Goal: Book appointment/travel/reservation

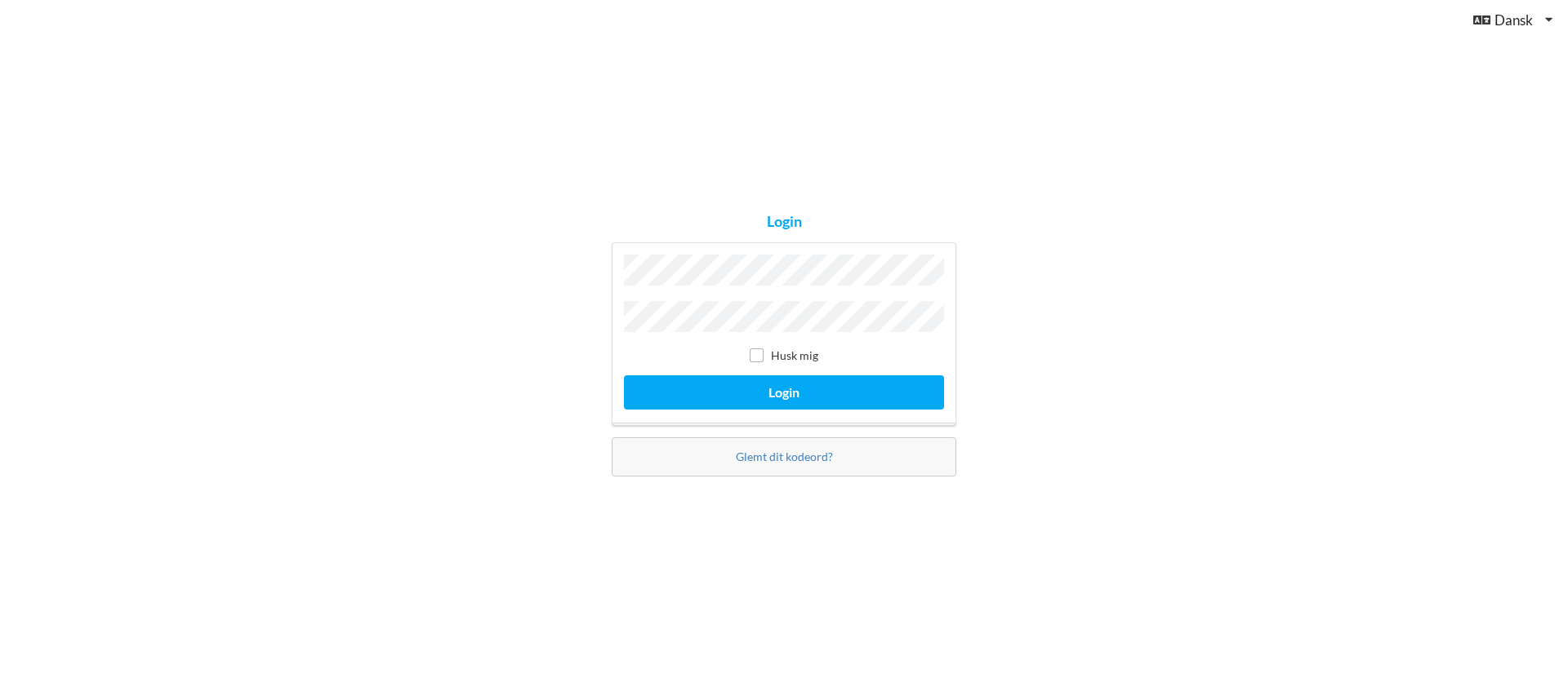
click at [765, 354] on label "Husk mig" at bounding box center [784, 356] width 69 height 14
click at [760, 355] on input "checkbox" at bounding box center [757, 356] width 14 height 14
checkbox input "true"
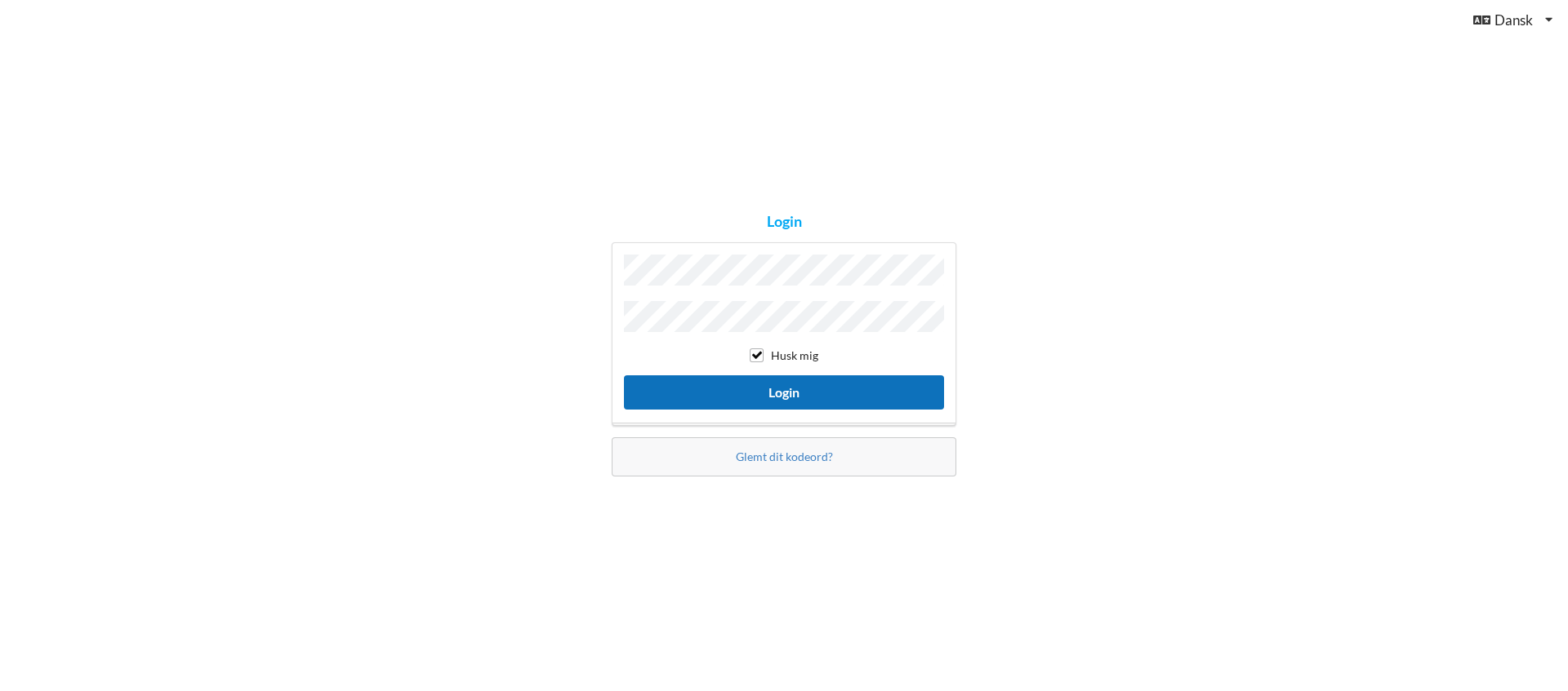
click at [803, 394] on button "Login" at bounding box center [784, 392] width 320 height 33
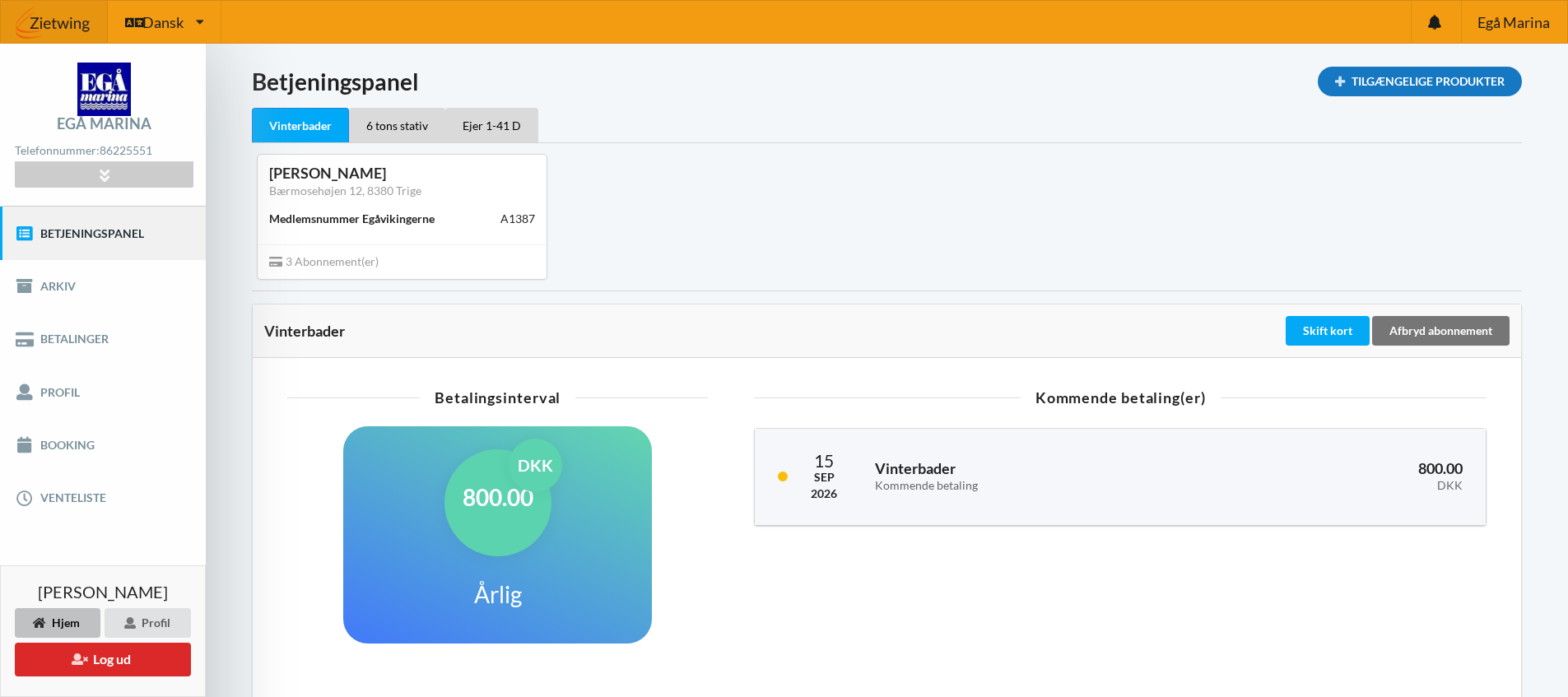
click at [1413, 84] on div "Tilgængelige Produkter" at bounding box center [1419, 81] width 205 height 30
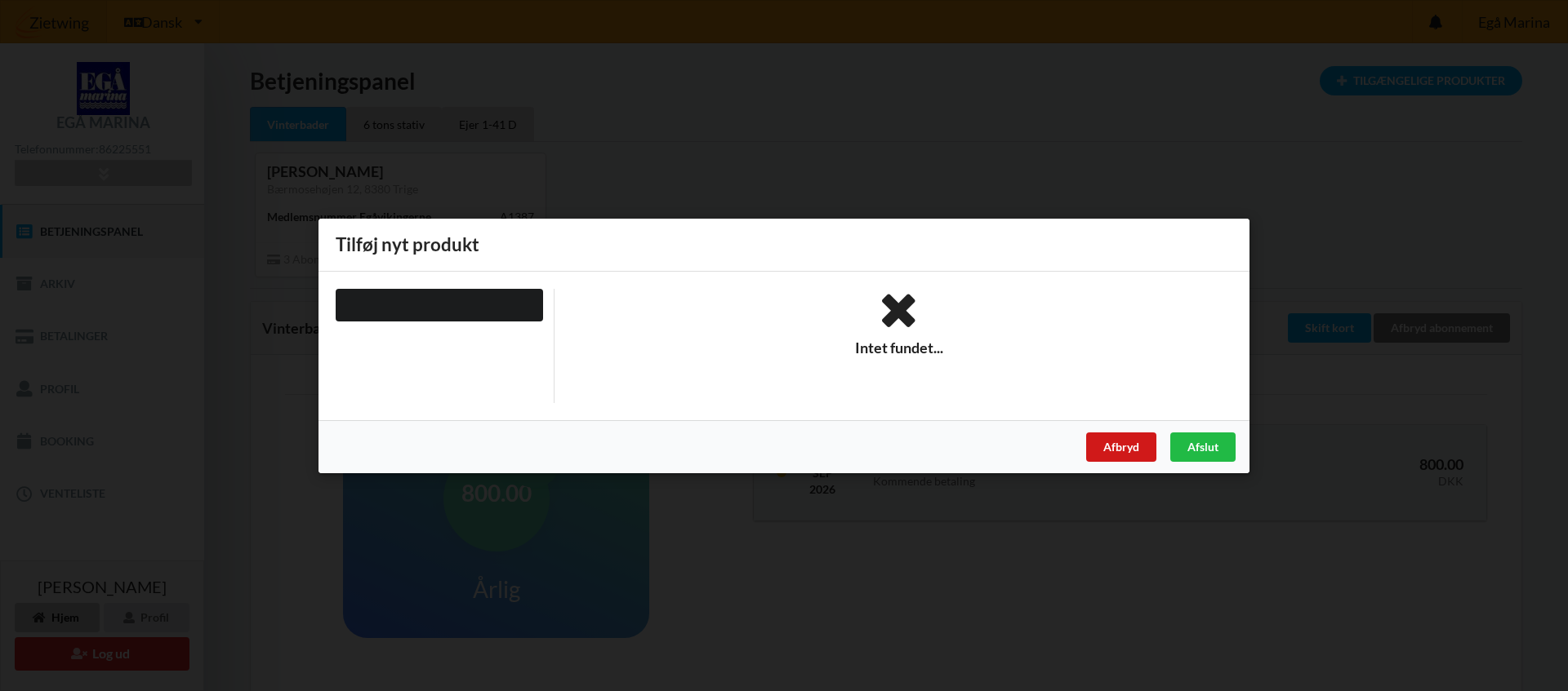
click at [1118, 453] on div "Afbryd" at bounding box center [1122, 447] width 71 height 29
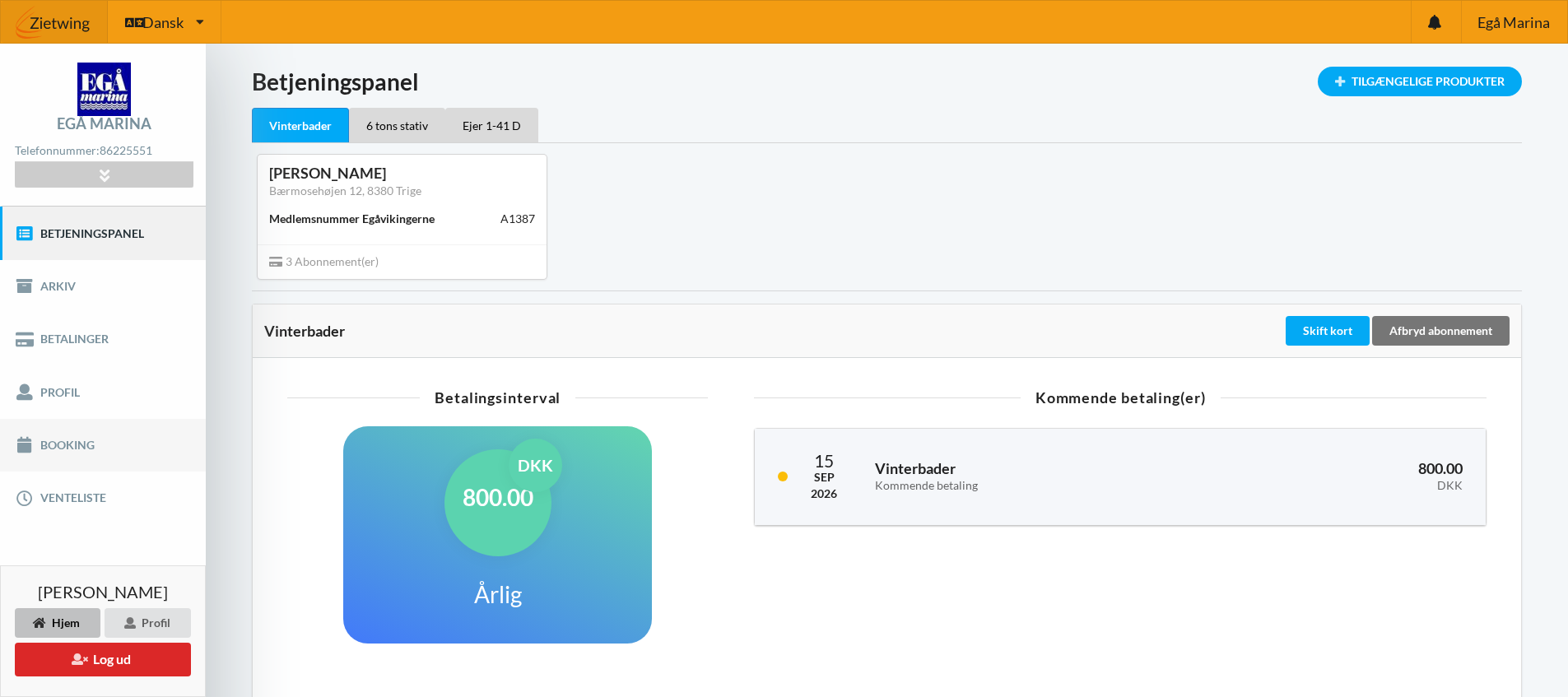
click at [45, 437] on link "Booking" at bounding box center [103, 445] width 206 height 52
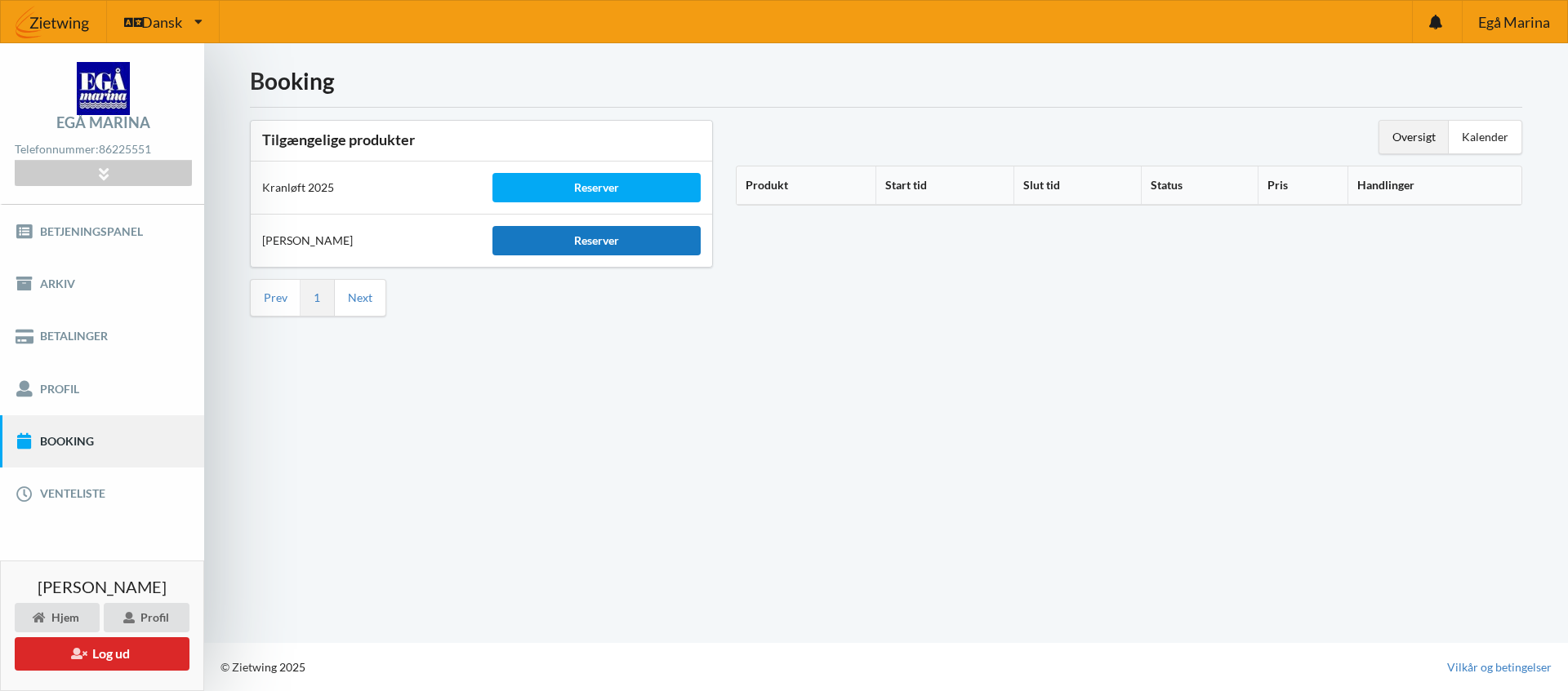
click at [608, 247] on div "Reserver" at bounding box center [596, 241] width 208 height 29
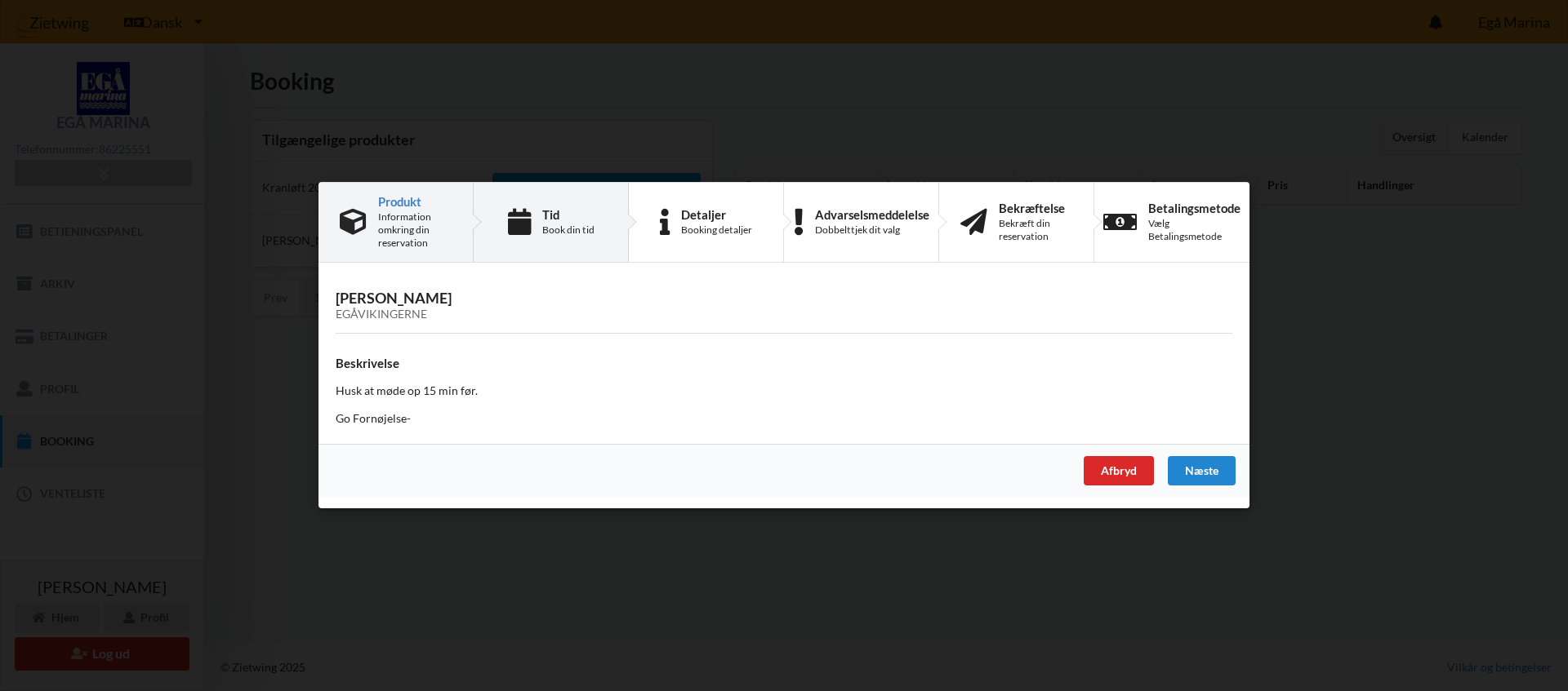
click at [553, 224] on div "Book din tid" at bounding box center [568, 229] width 52 height 13
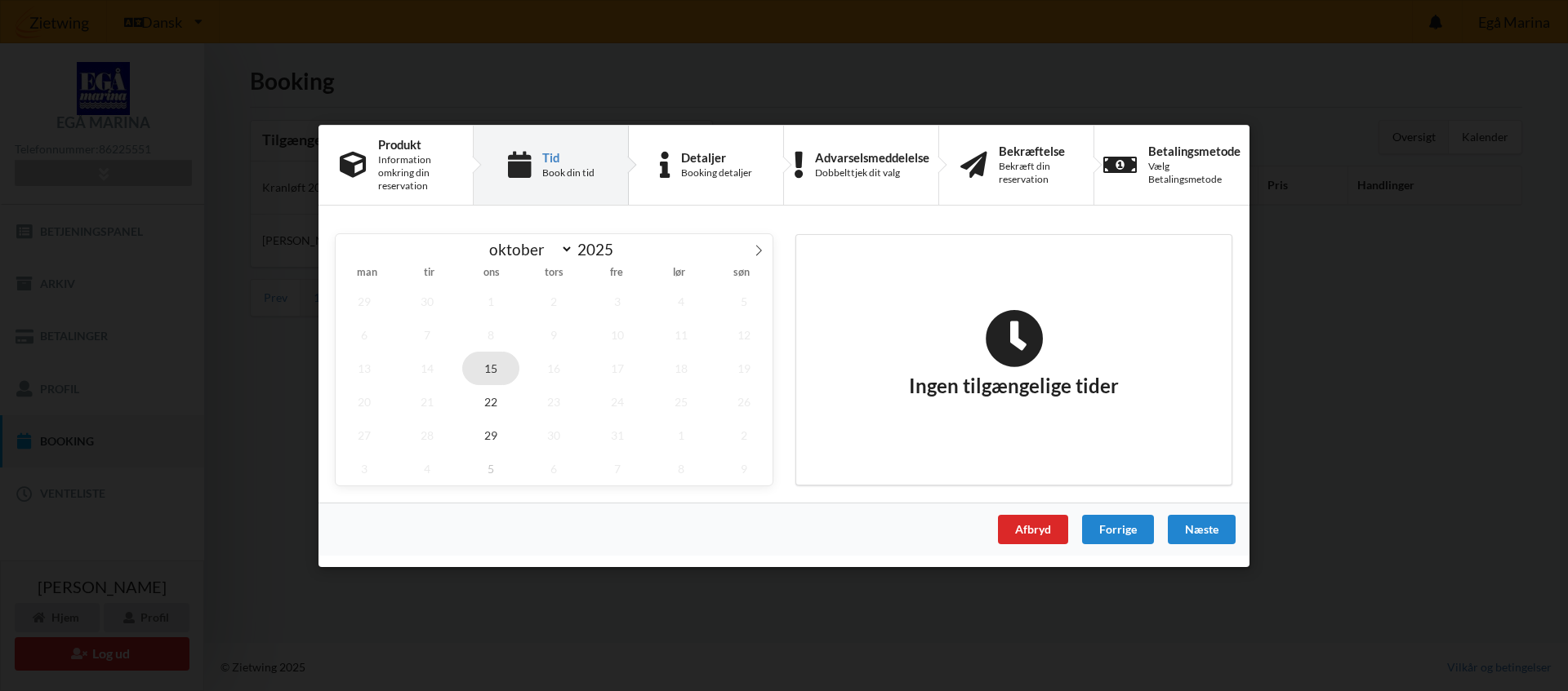
click at [494, 368] on span "15" at bounding box center [490, 368] width 57 height 33
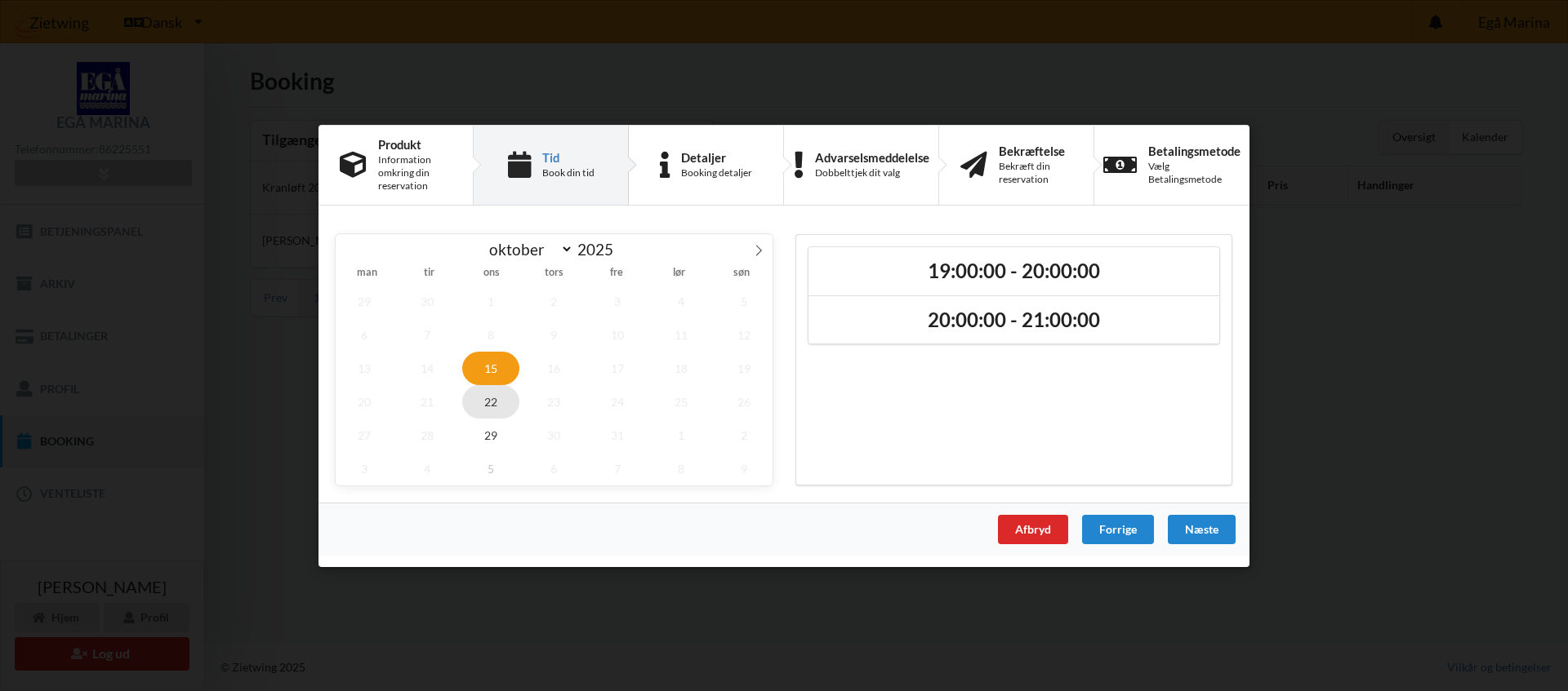
click at [484, 403] on span "22" at bounding box center [490, 401] width 57 height 33
click at [488, 440] on span "29" at bounding box center [490, 434] width 57 height 33
click at [491, 373] on span "15" at bounding box center [490, 368] width 57 height 33
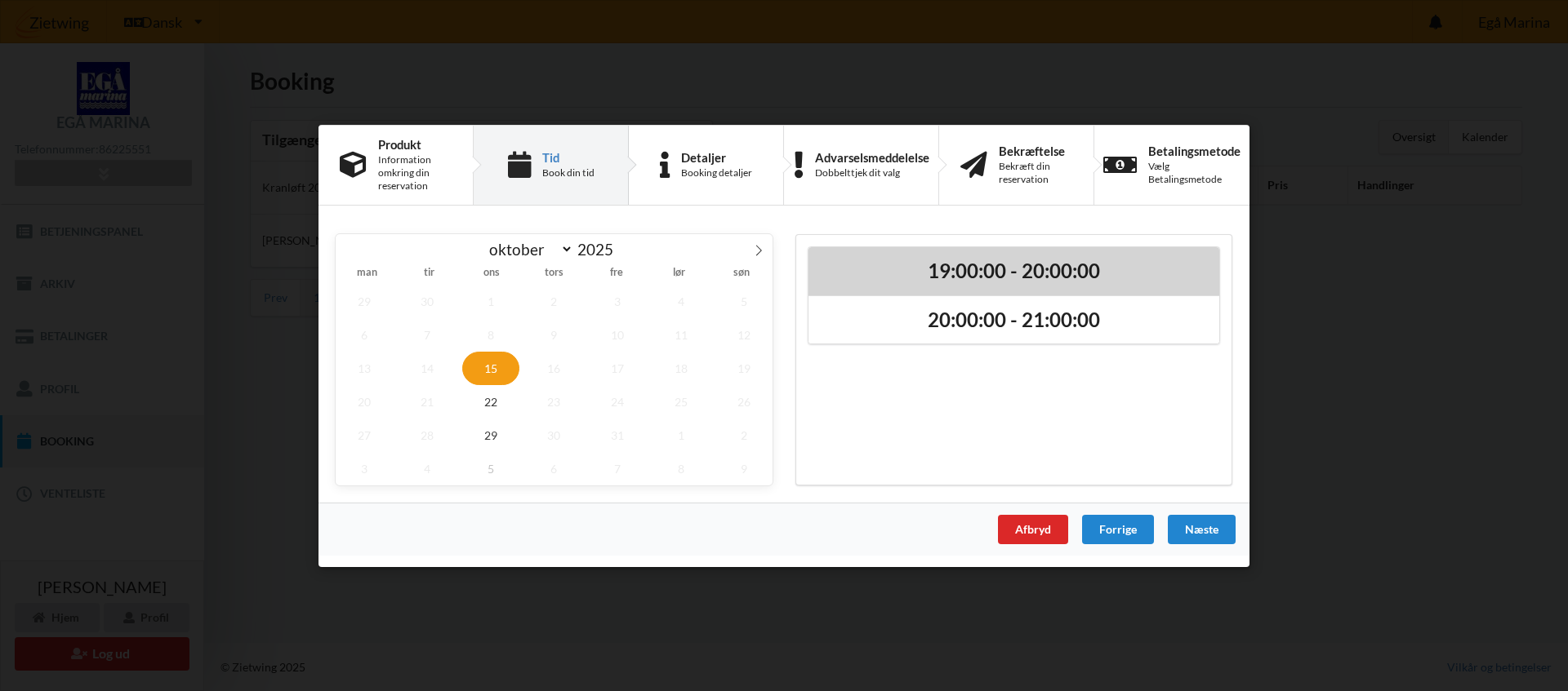
click at [1046, 270] on h2 "19:00:00 - 20:00:00" at bounding box center [1014, 271] width 388 height 25
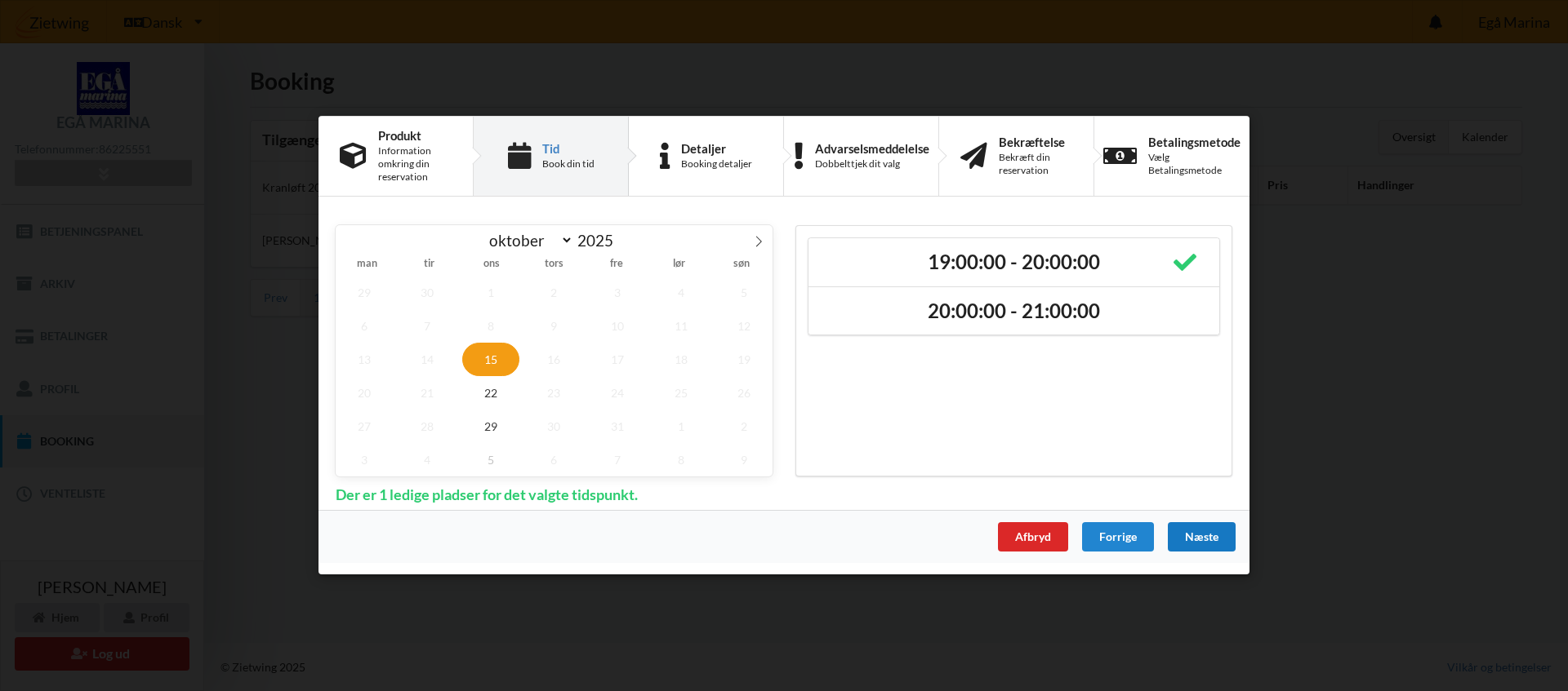
click at [1205, 533] on div "Næste" at bounding box center [1201, 538] width 68 height 29
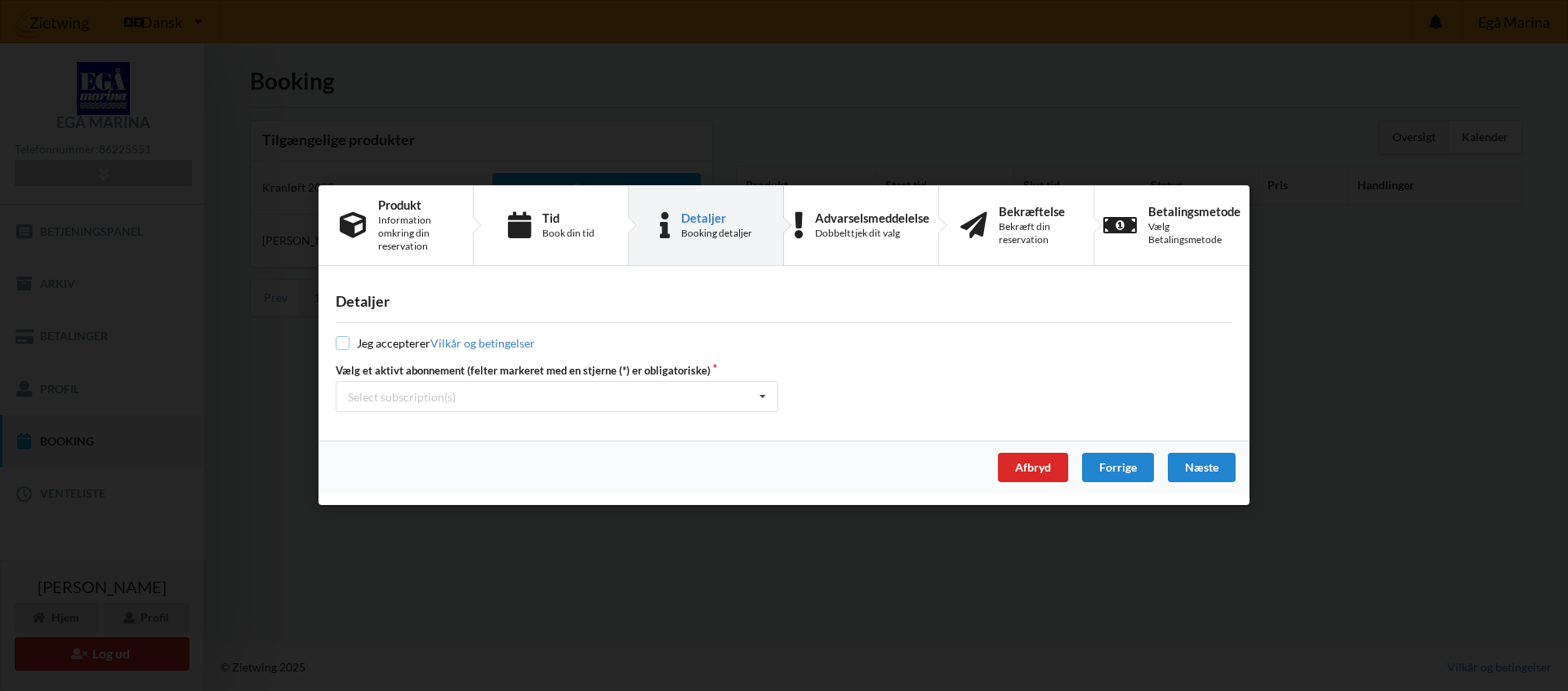
click at [346, 343] on input "checkbox" at bounding box center [342, 344] width 14 height 14
checkbox input "true"
click at [1206, 477] on div "Næste" at bounding box center [1201, 469] width 68 height 29
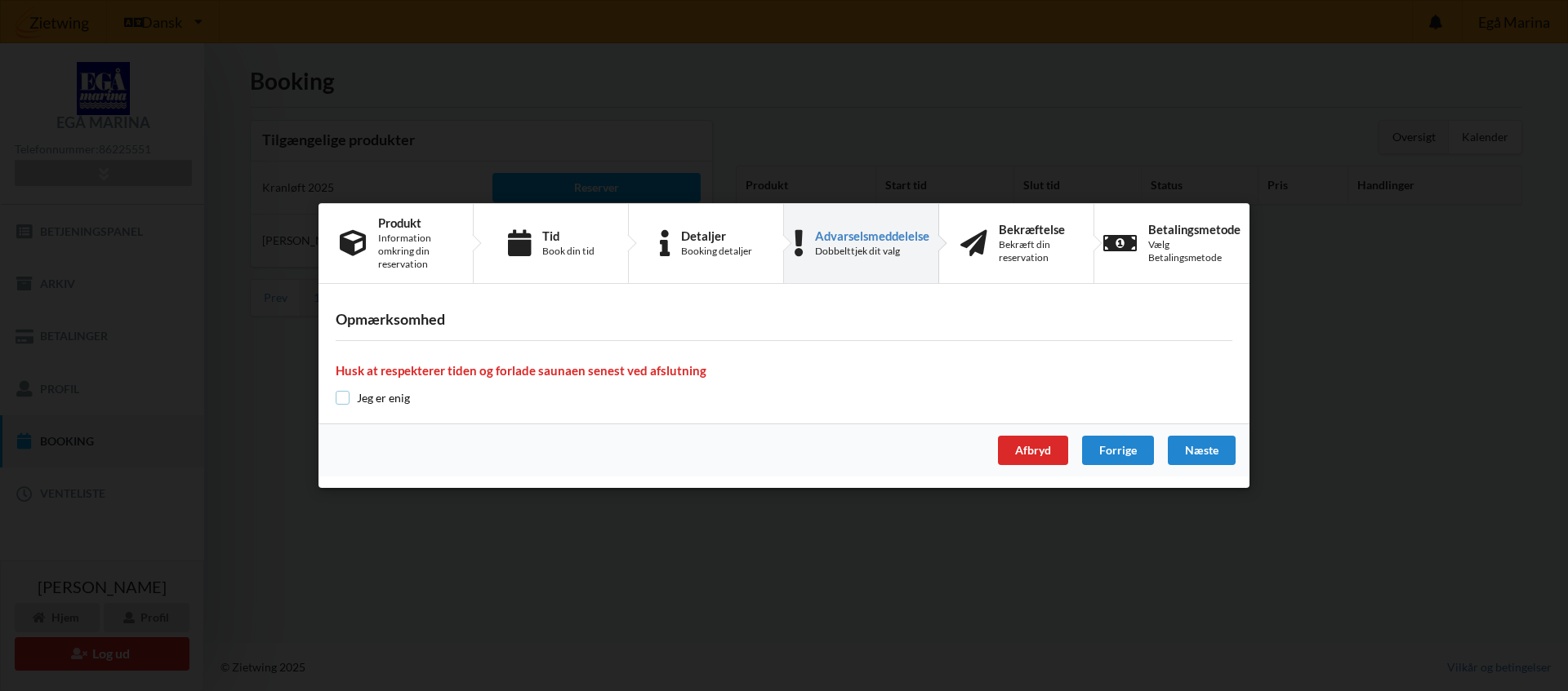
click at [344, 398] on input "checkbox" at bounding box center [342, 398] width 14 height 14
checkbox input "true"
click at [1206, 453] on div "Næste" at bounding box center [1201, 451] width 68 height 29
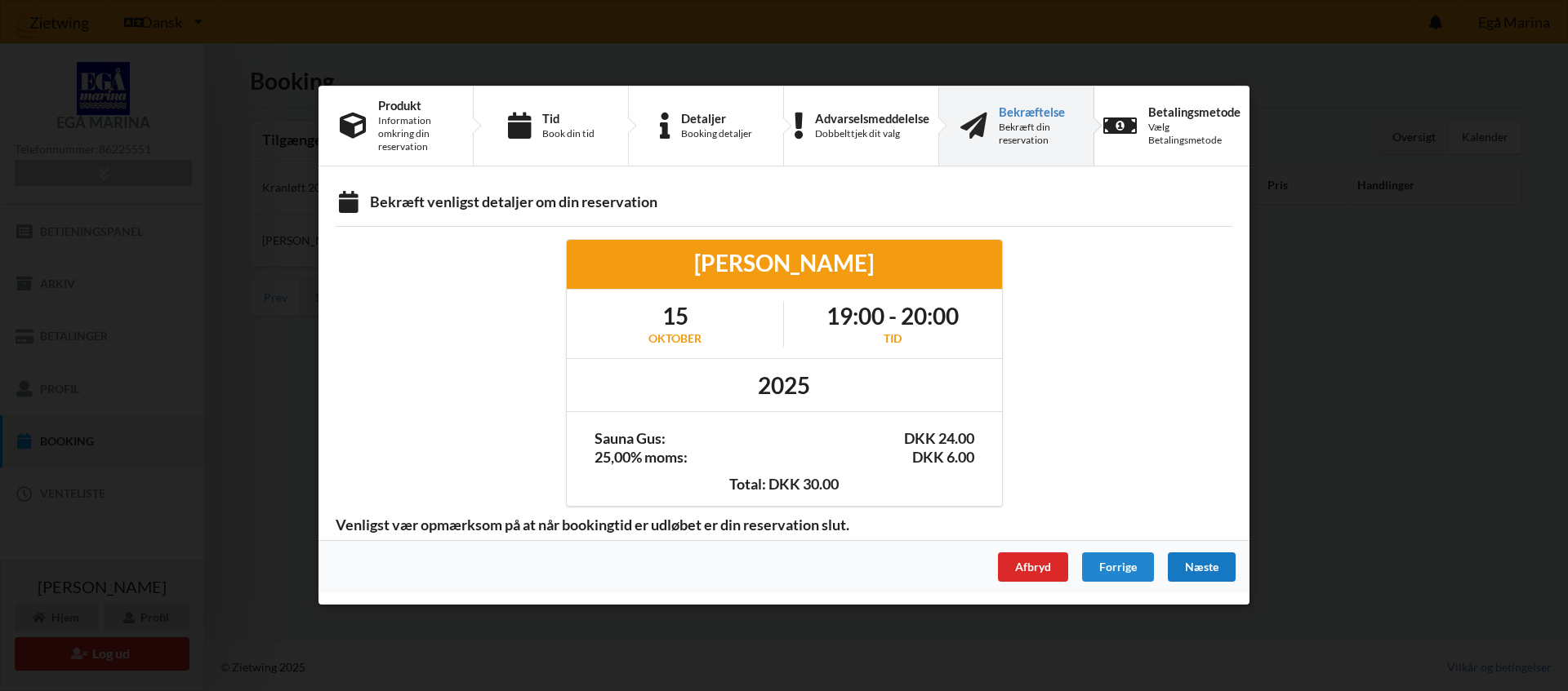
click at [1211, 572] on div "Næste" at bounding box center [1201, 568] width 68 height 29
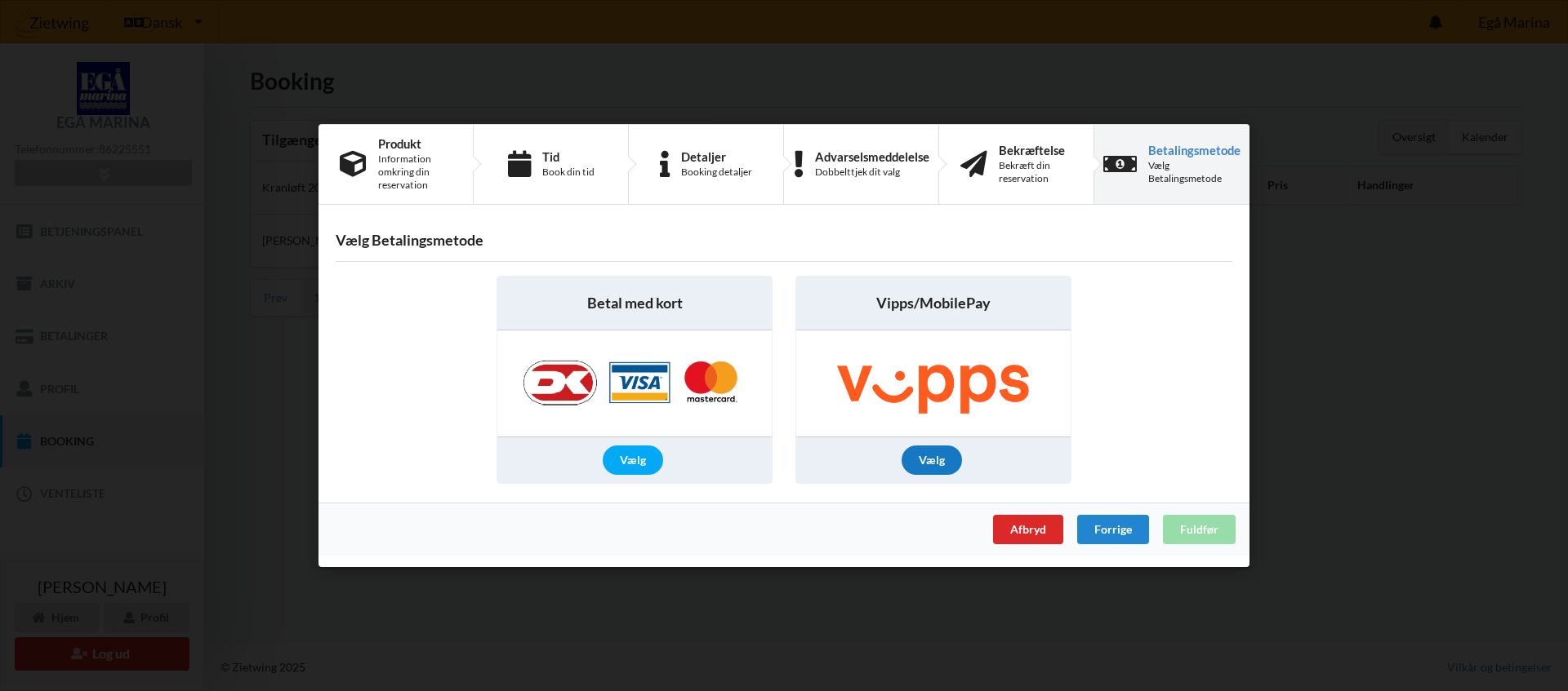
click at [936, 467] on div "Vælg" at bounding box center [933, 461] width 61 height 29
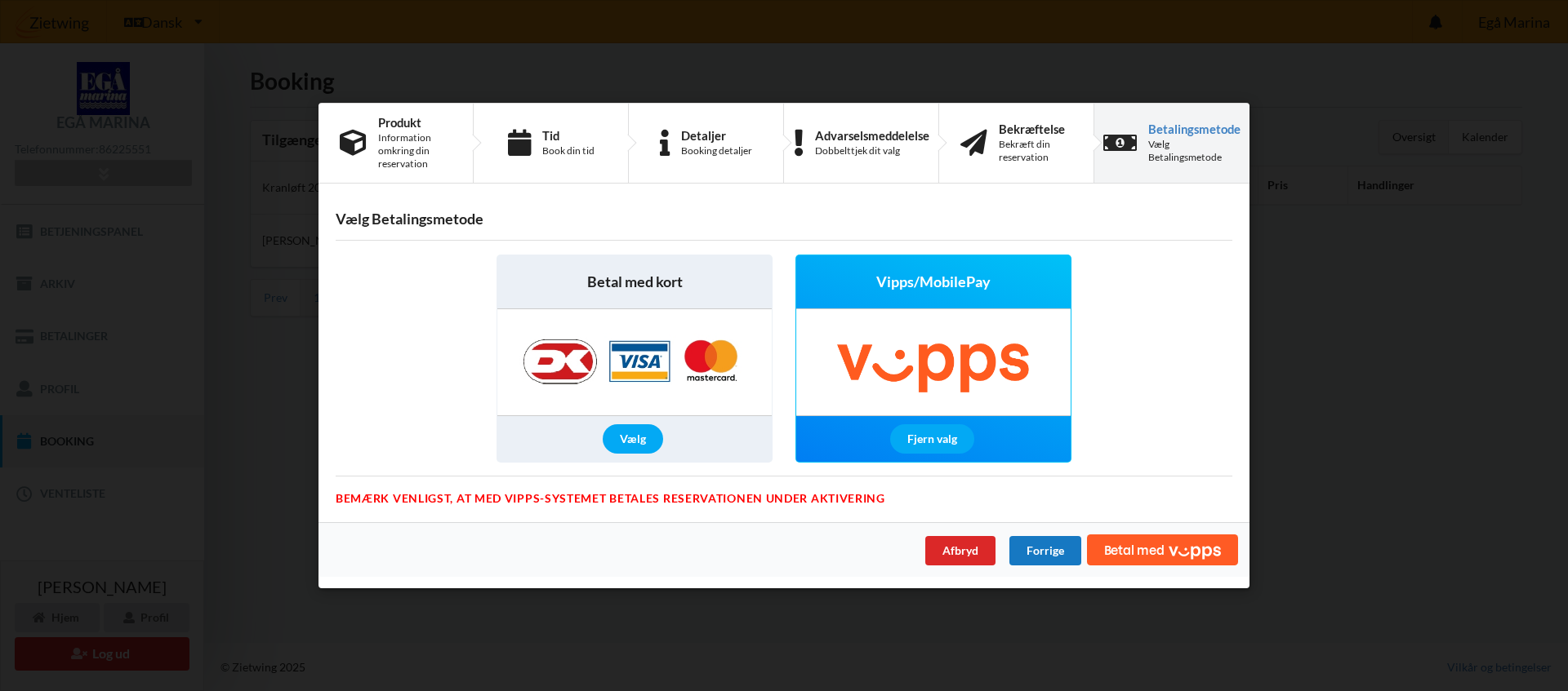
click at [1054, 550] on div "Forrige" at bounding box center [1044, 551] width 72 height 29
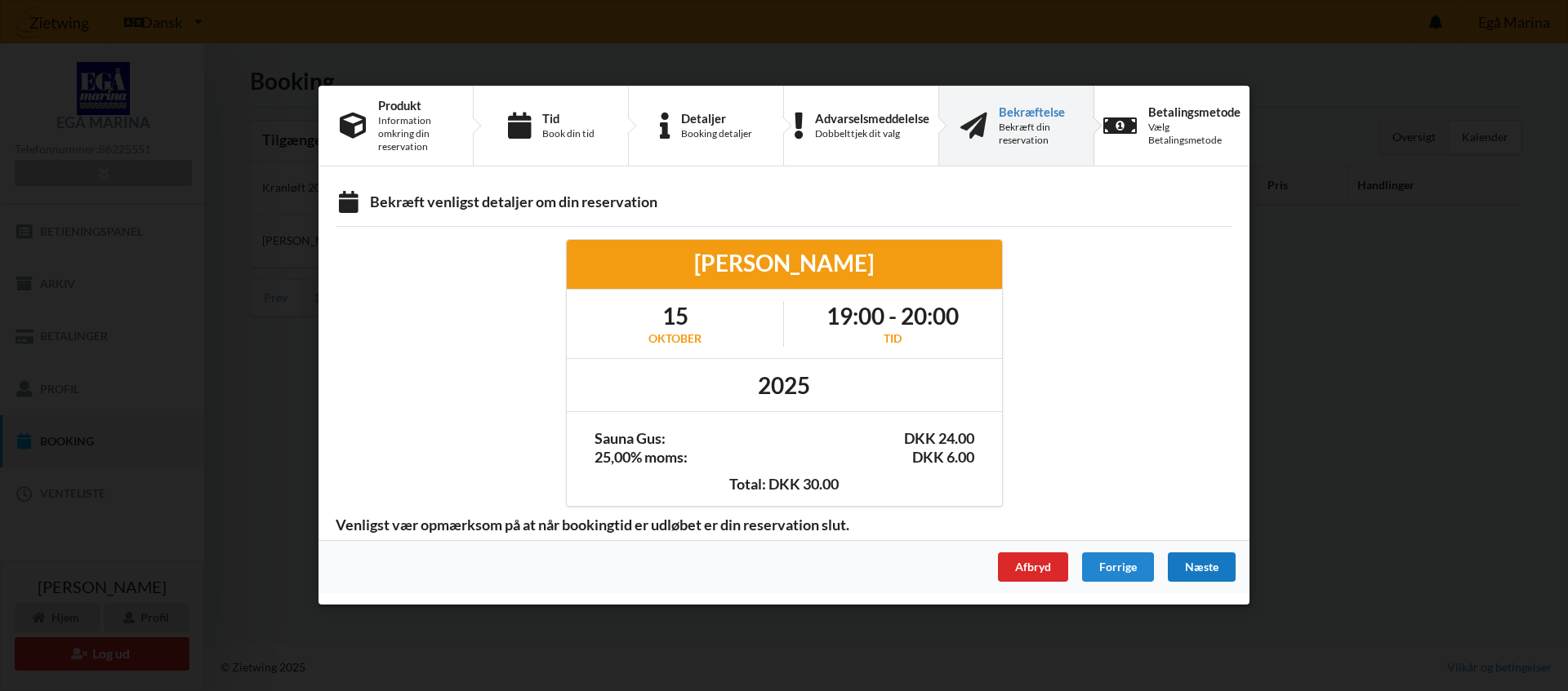
click at [1216, 572] on div "Næste" at bounding box center [1201, 568] width 68 height 29
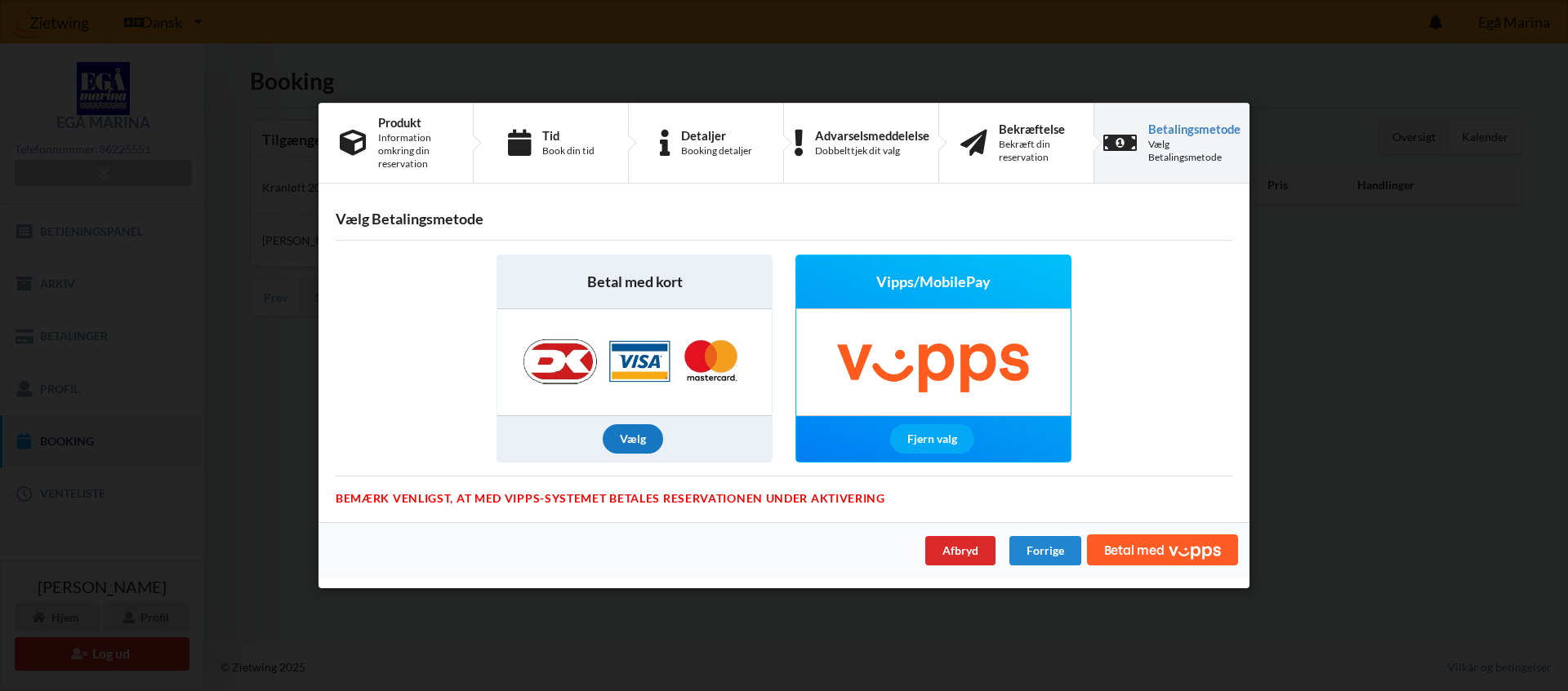
click at [635, 447] on div "Vælg" at bounding box center [633, 439] width 61 height 29
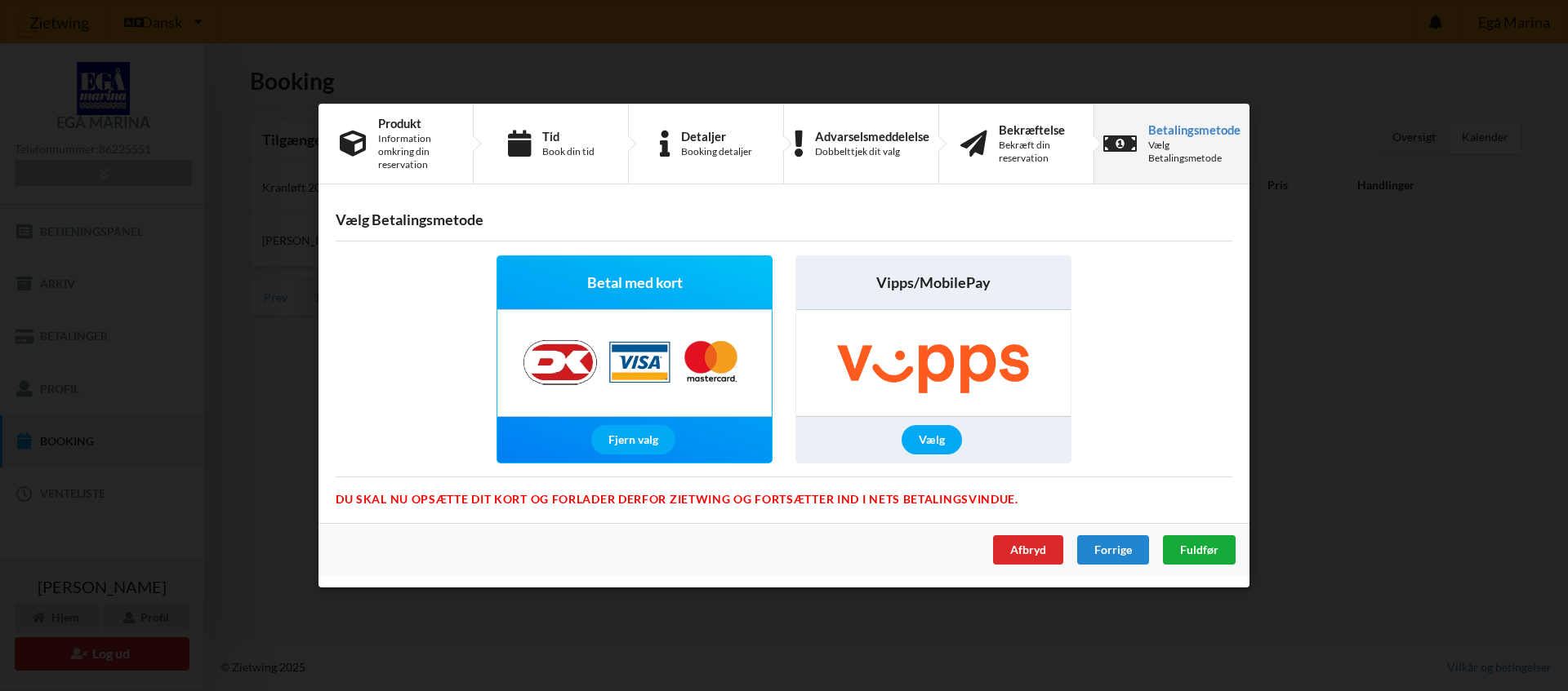
click at [1192, 552] on span "Fuldfør" at bounding box center [1199, 550] width 38 height 14
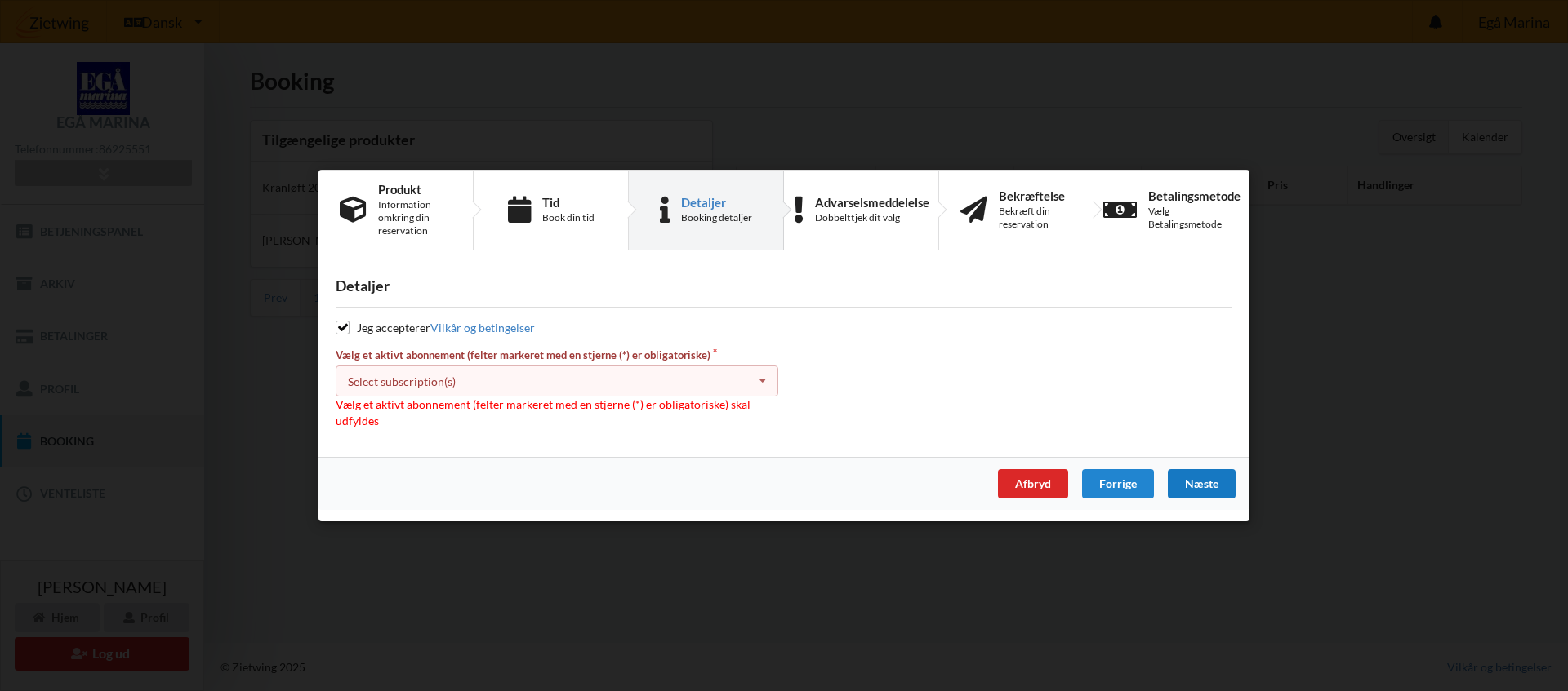
click at [764, 383] on icon at bounding box center [762, 381] width 25 height 30
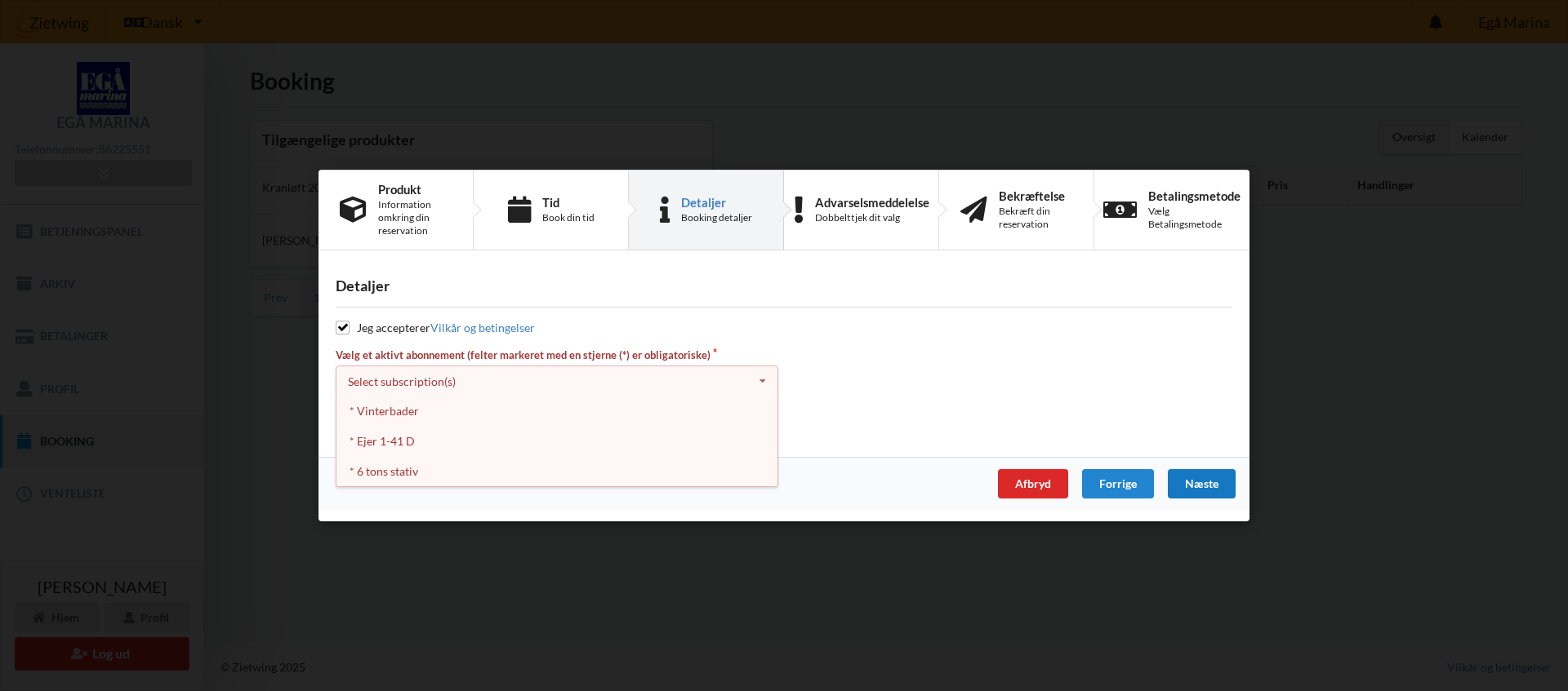
click at [764, 383] on icon at bounding box center [762, 381] width 25 height 30
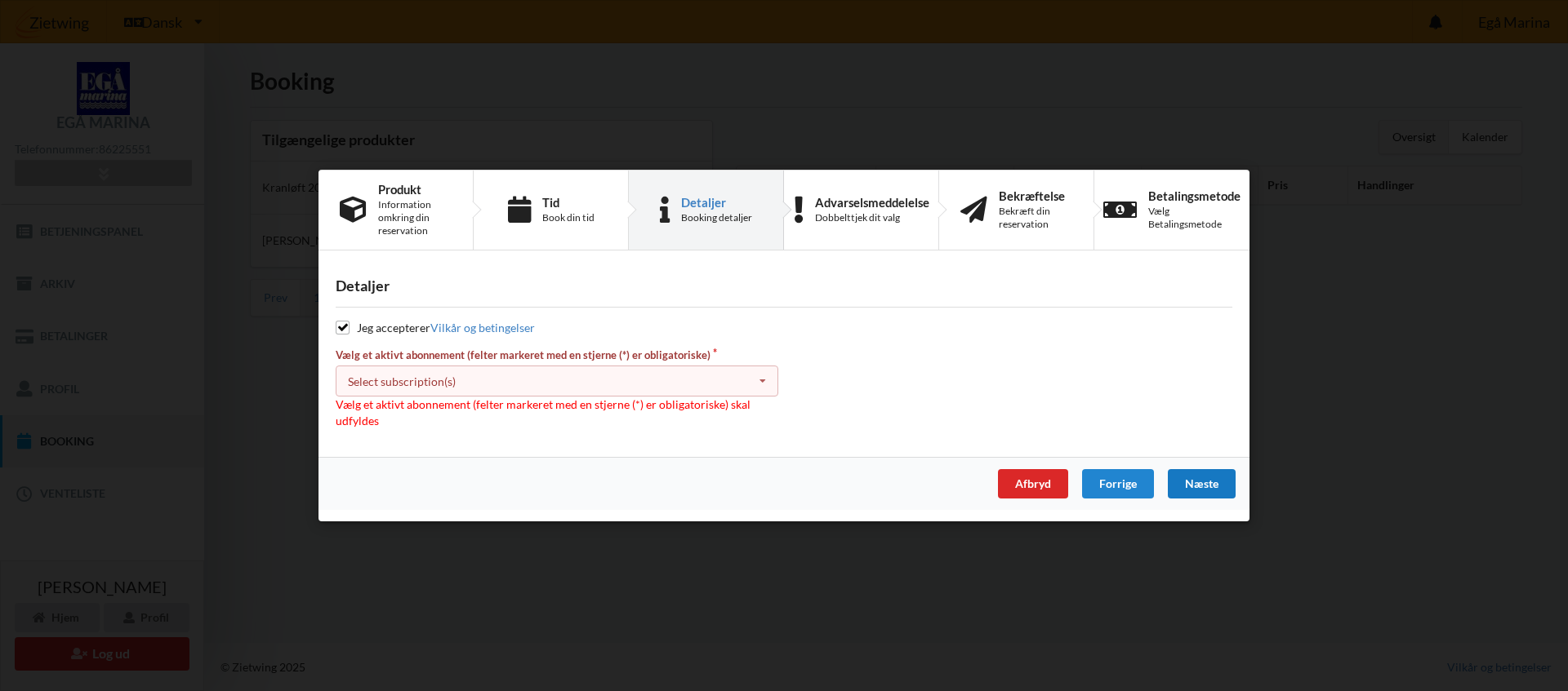
click at [761, 387] on icon at bounding box center [762, 381] width 25 height 30
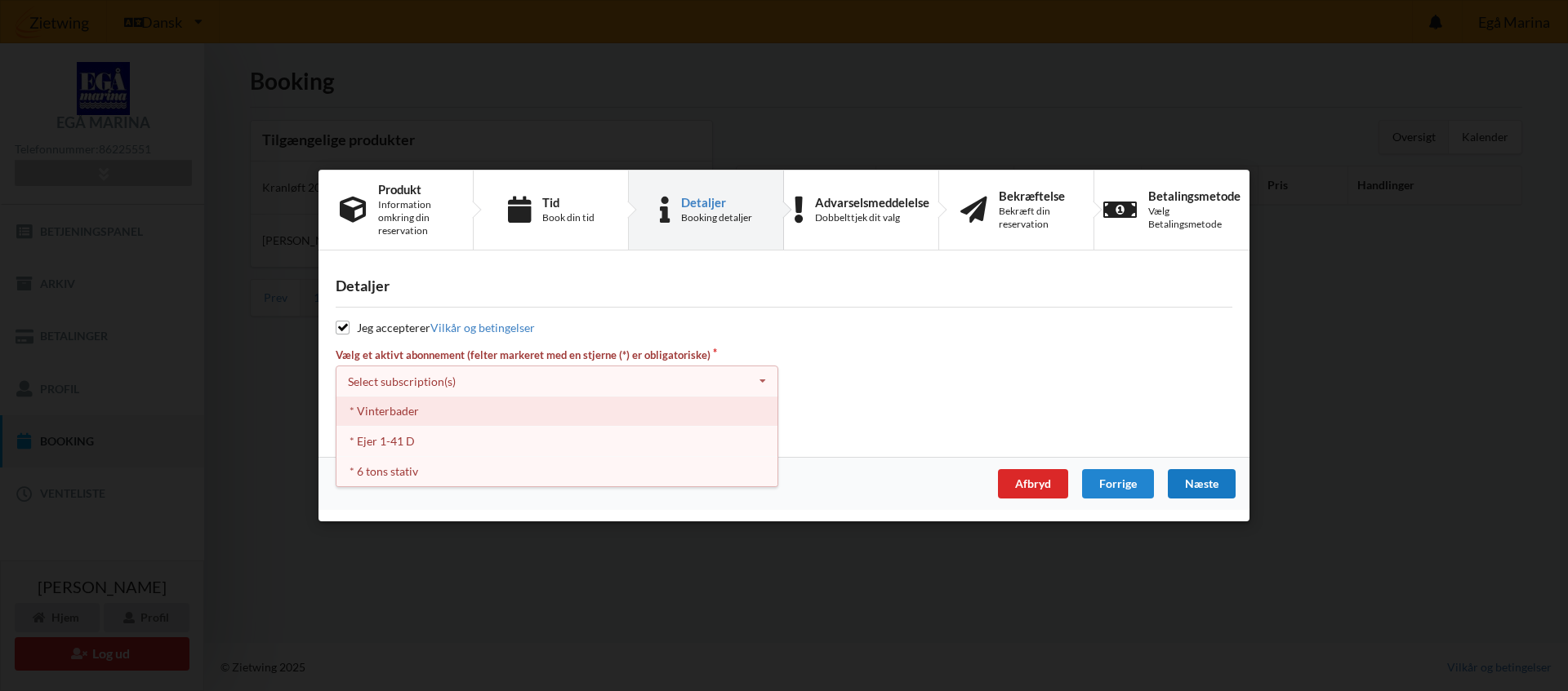
click at [389, 413] on div "* Vinterbader" at bounding box center [557, 411] width 441 height 30
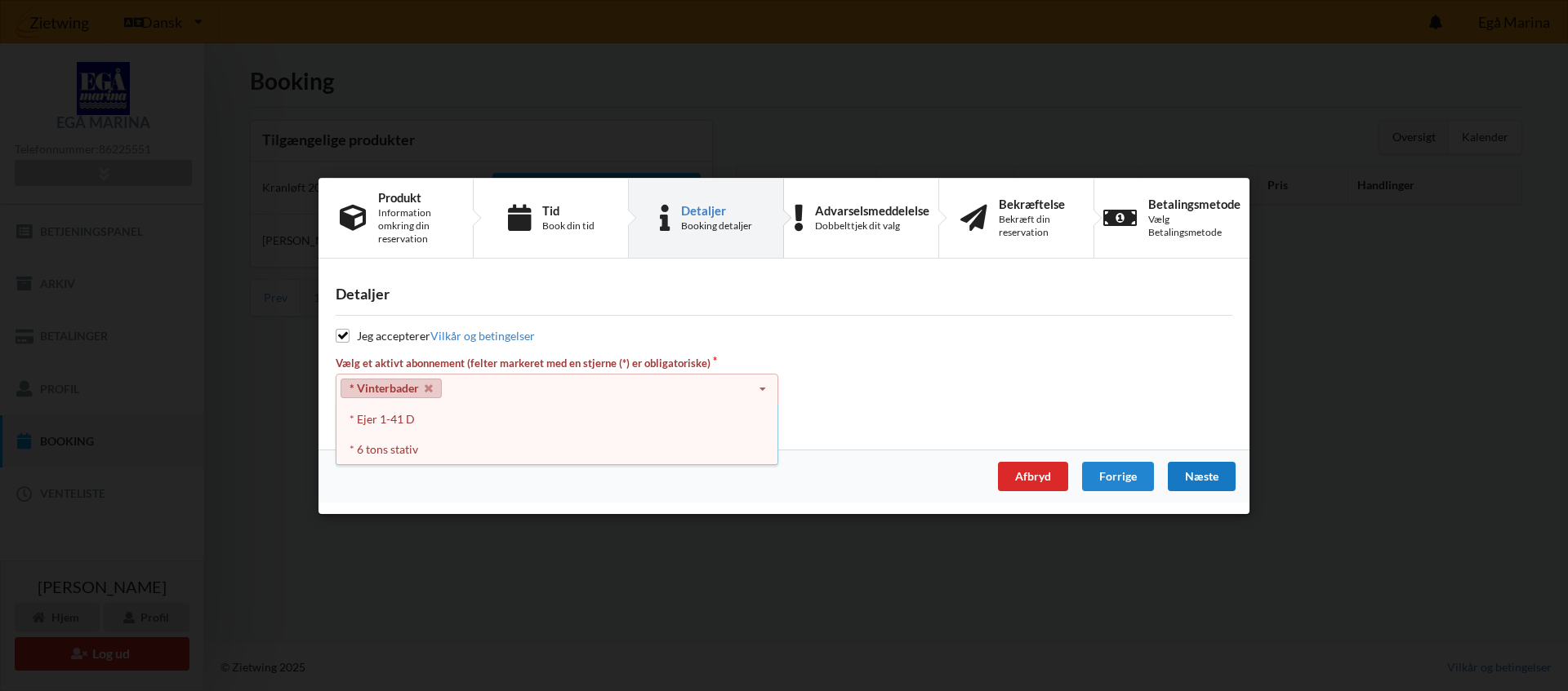
click at [1206, 474] on div "Næste" at bounding box center [1201, 476] width 68 height 29
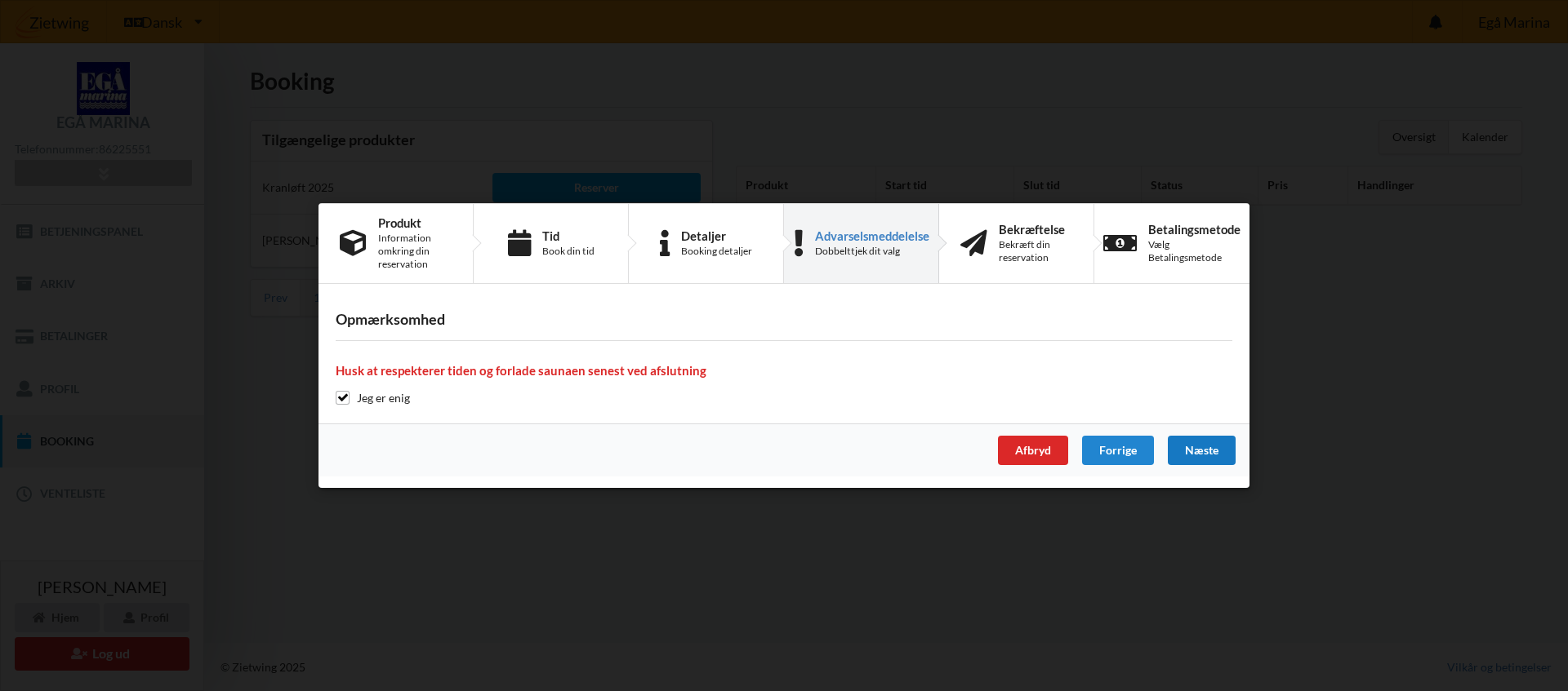
click at [1213, 448] on div "Næste" at bounding box center [1201, 451] width 68 height 29
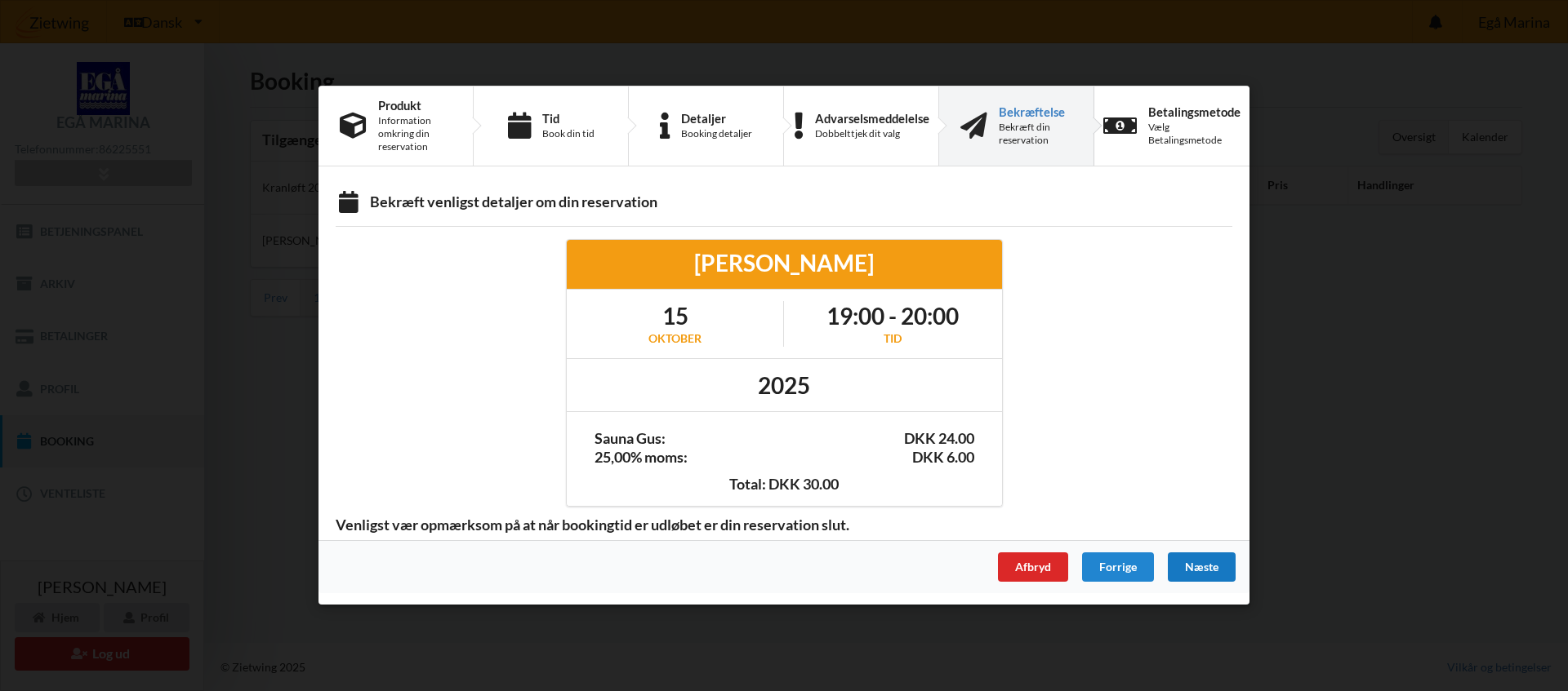
click at [1188, 573] on div "Næste" at bounding box center [1201, 568] width 68 height 29
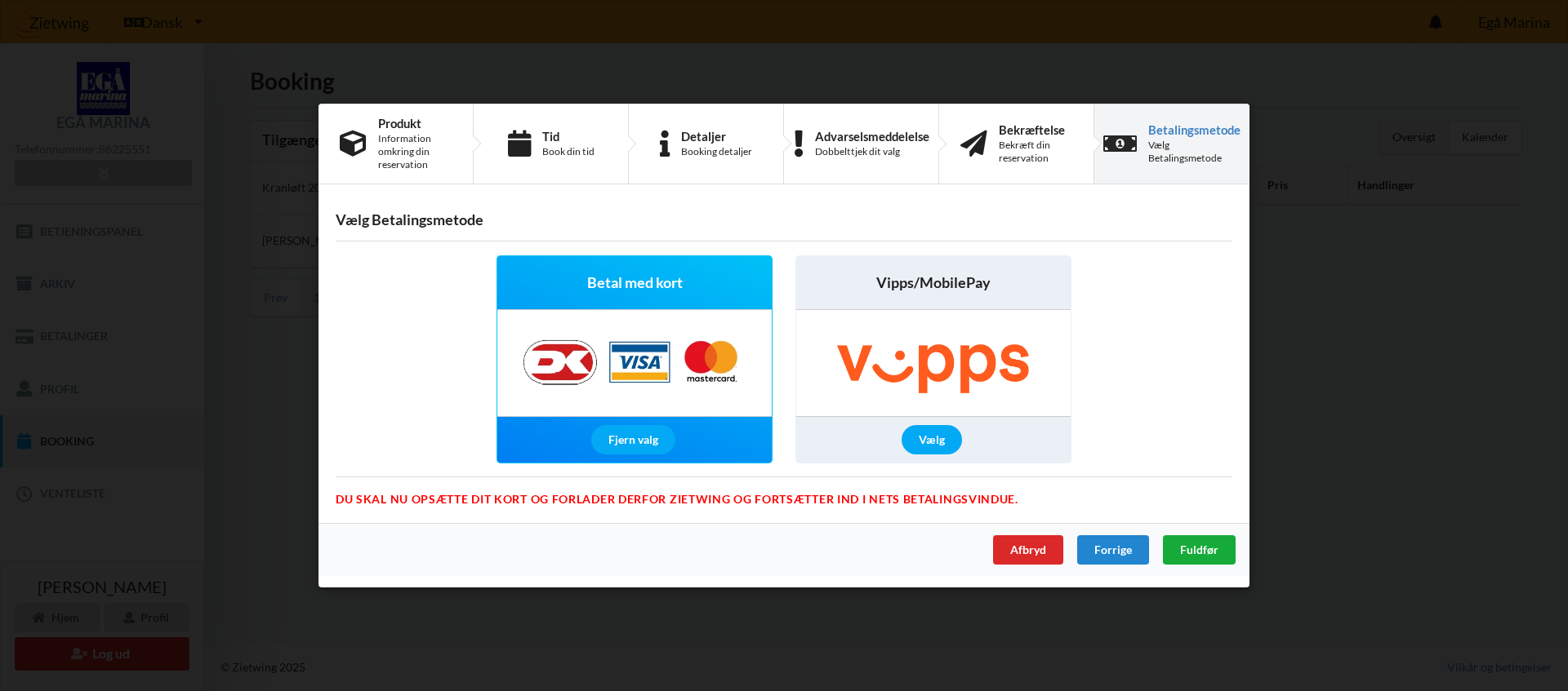
click at [1204, 552] on span "Fuldfør" at bounding box center [1199, 550] width 38 height 14
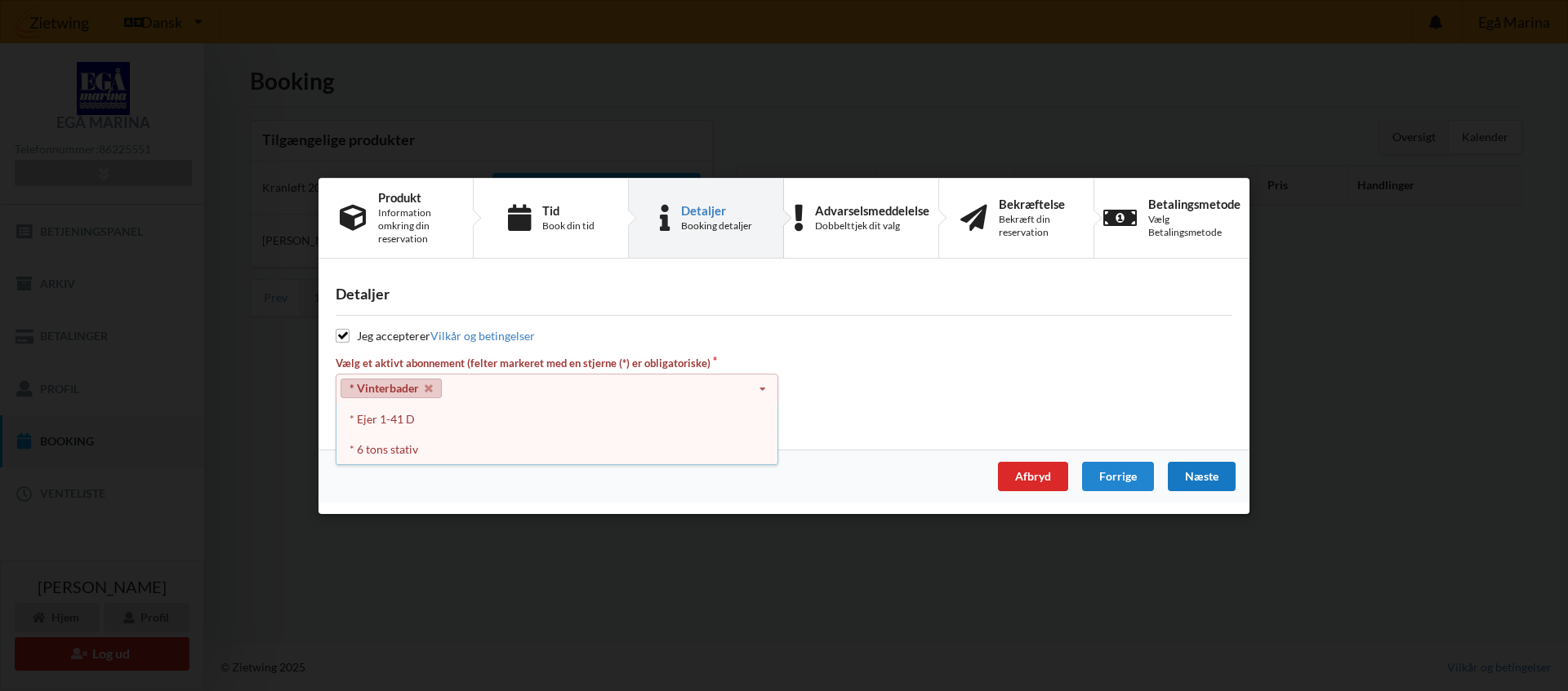
click at [1200, 479] on div "Næste" at bounding box center [1201, 476] width 68 height 29
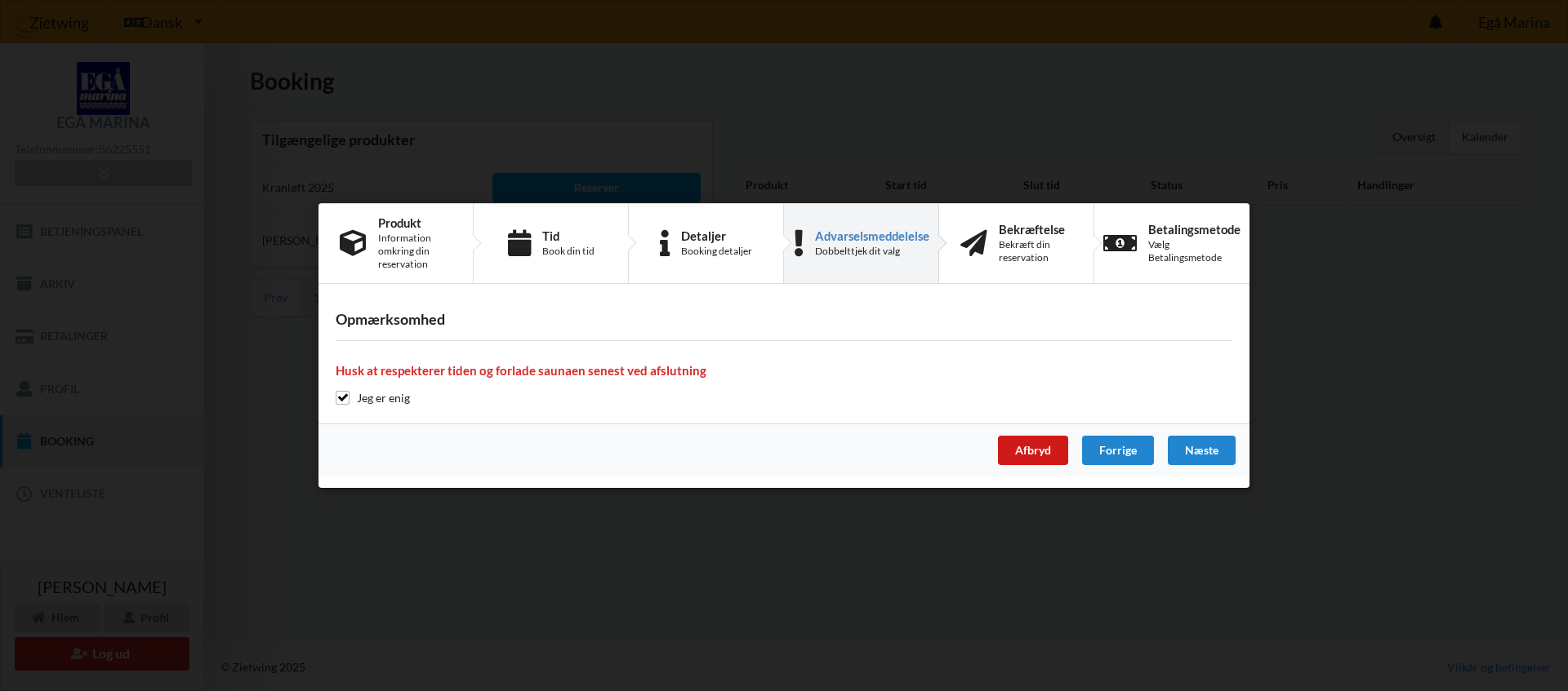
click at [1044, 452] on div "Afbryd" at bounding box center [1034, 451] width 71 height 29
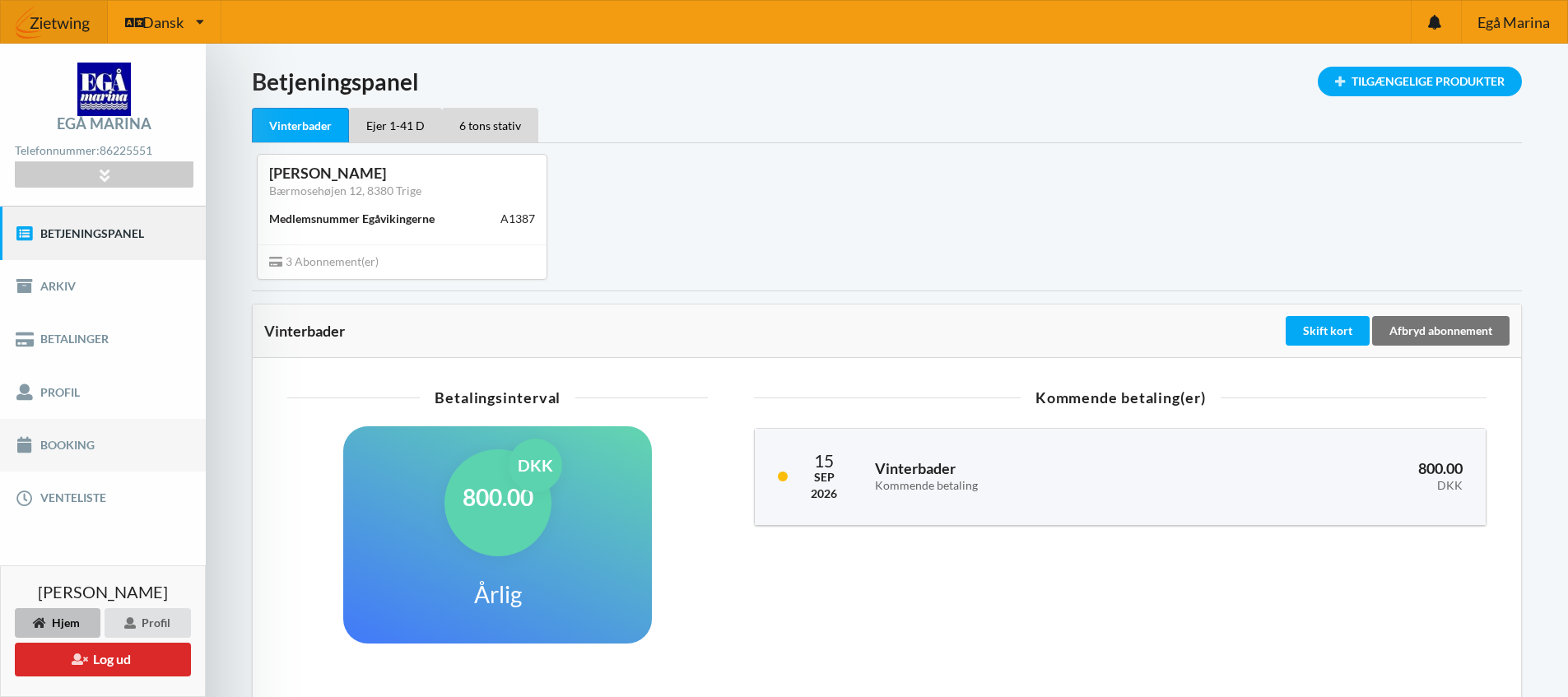
click at [61, 444] on link "Booking" at bounding box center [103, 445] width 206 height 52
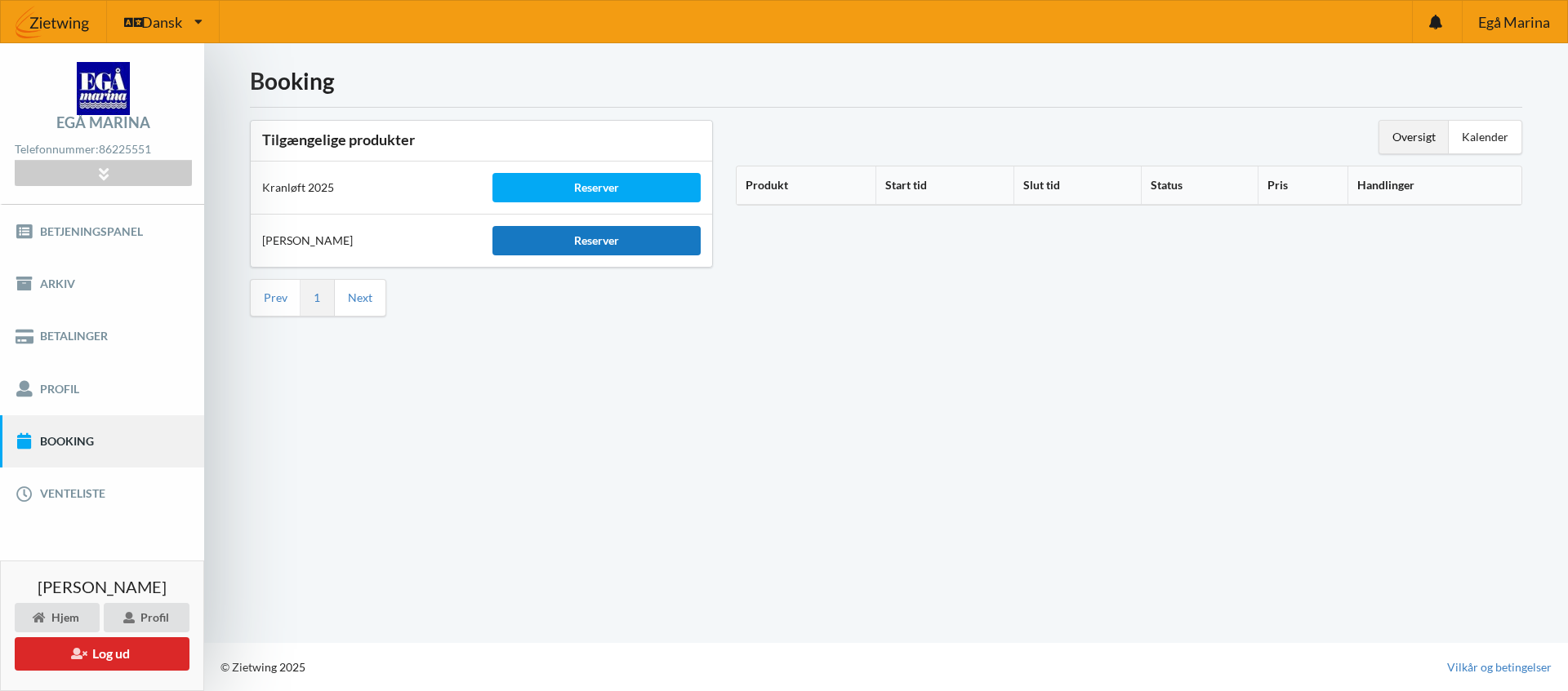
click at [604, 245] on div "Reserver" at bounding box center [596, 241] width 208 height 29
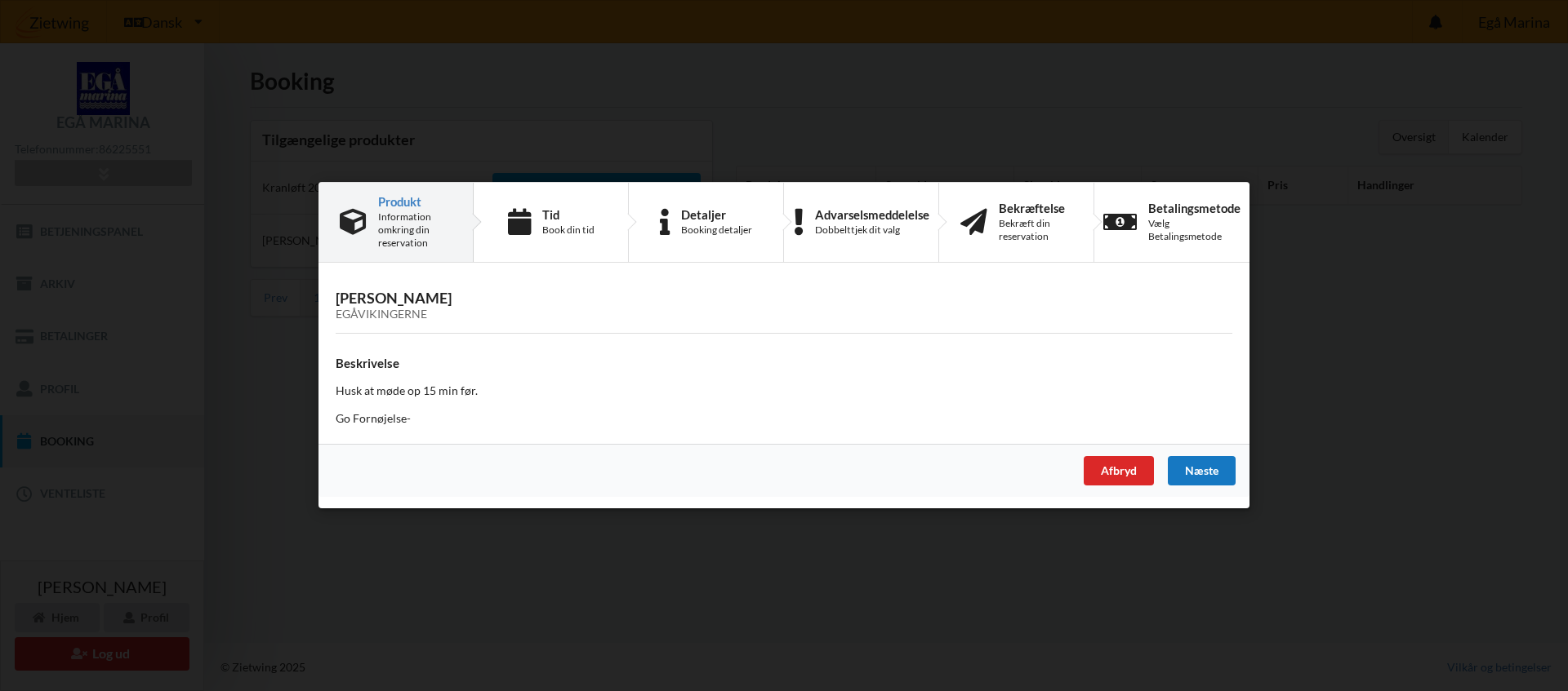
click at [1208, 470] on div "Næste" at bounding box center [1201, 471] width 68 height 29
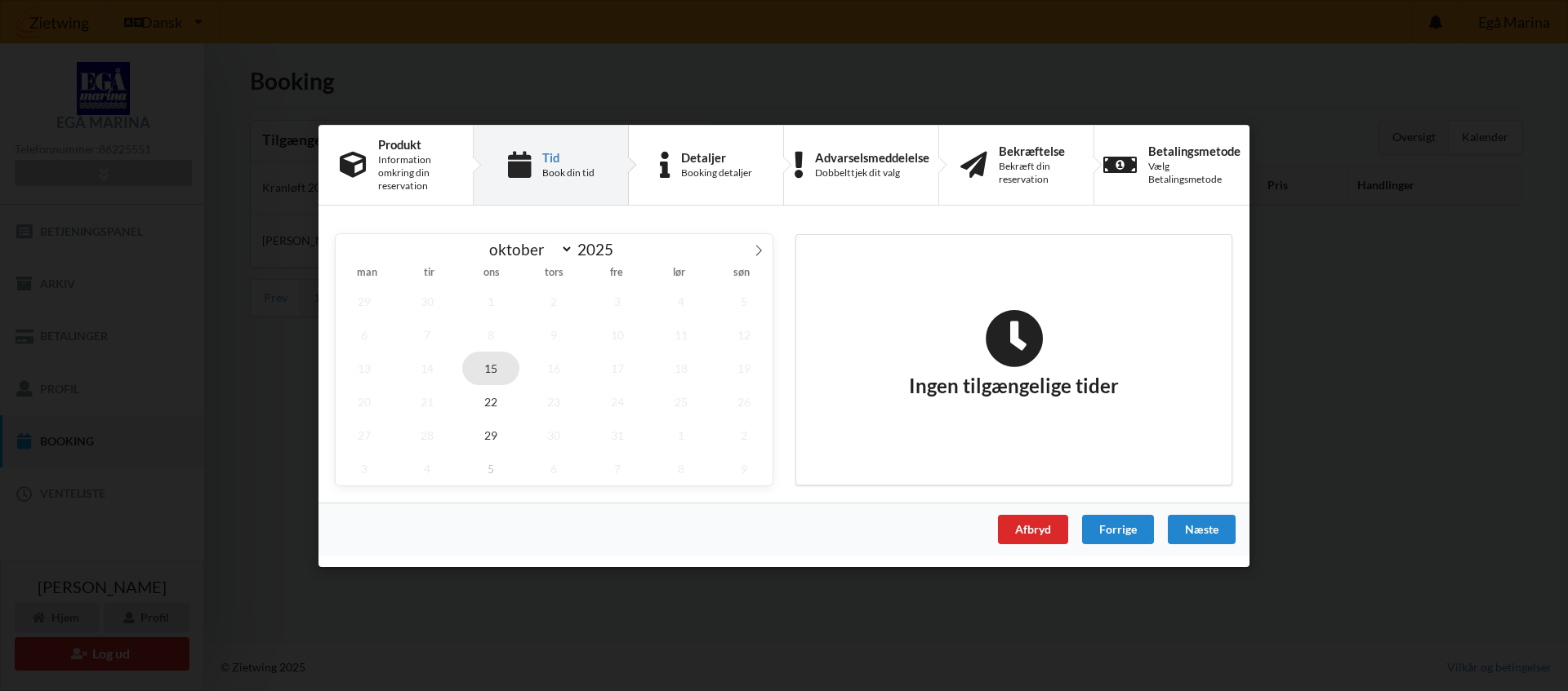
click at [492, 373] on span "15" at bounding box center [490, 368] width 57 height 33
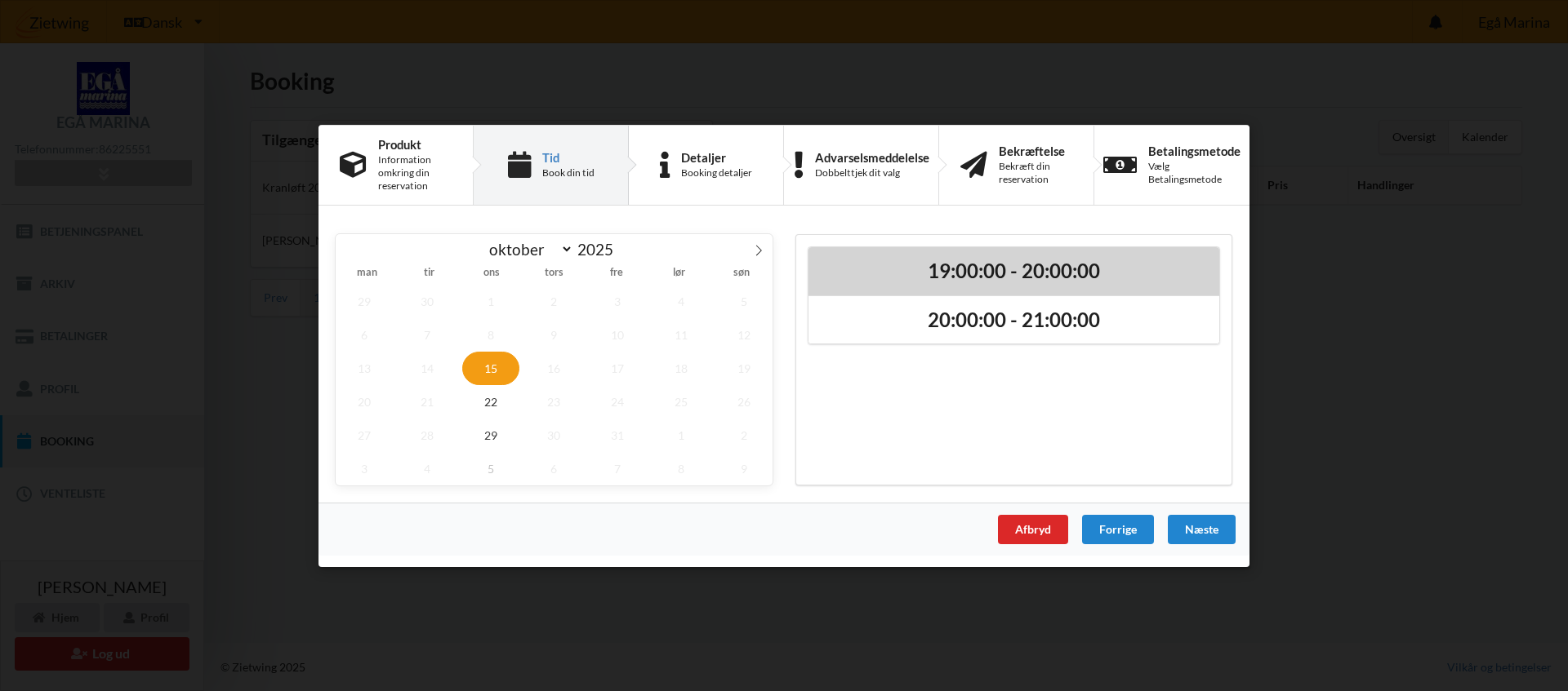
click at [990, 285] on div "19:00:00 - 20:00:00" at bounding box center [1014, 271] width 411 height 48
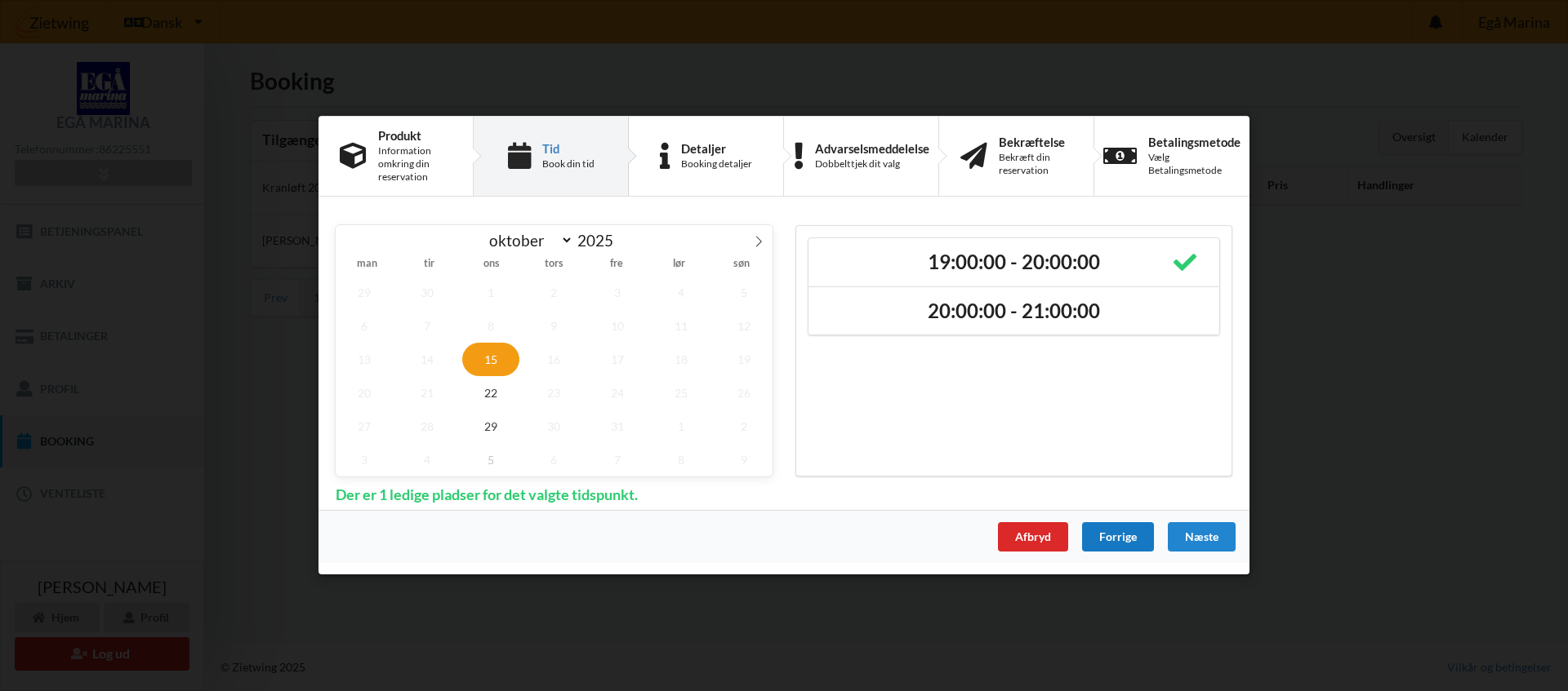
click at [1127, 541] on div "Forrige" at bounding box center [1118, 538] width 72 height 29
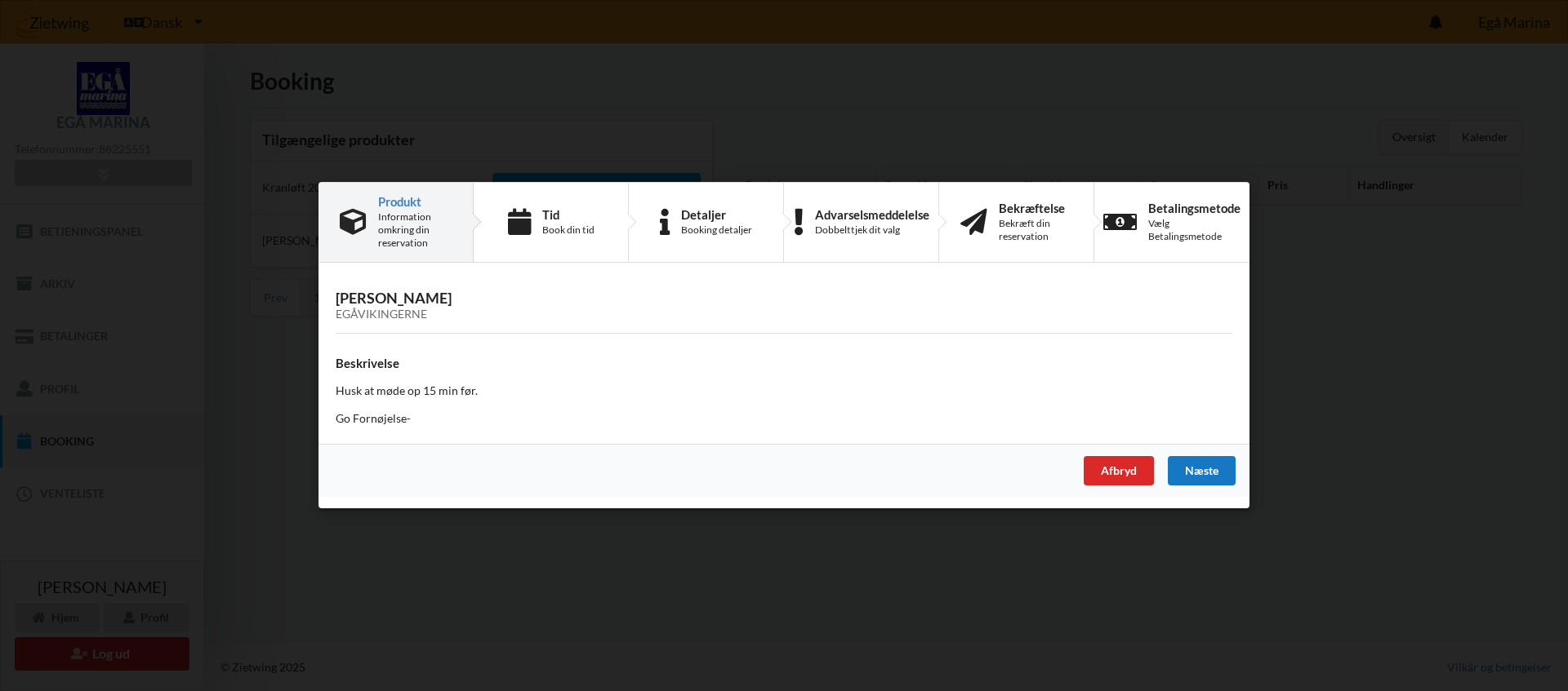
click at [1196, 471] on div "Næste" at bounding box center [1201, 471] width 68 height 29
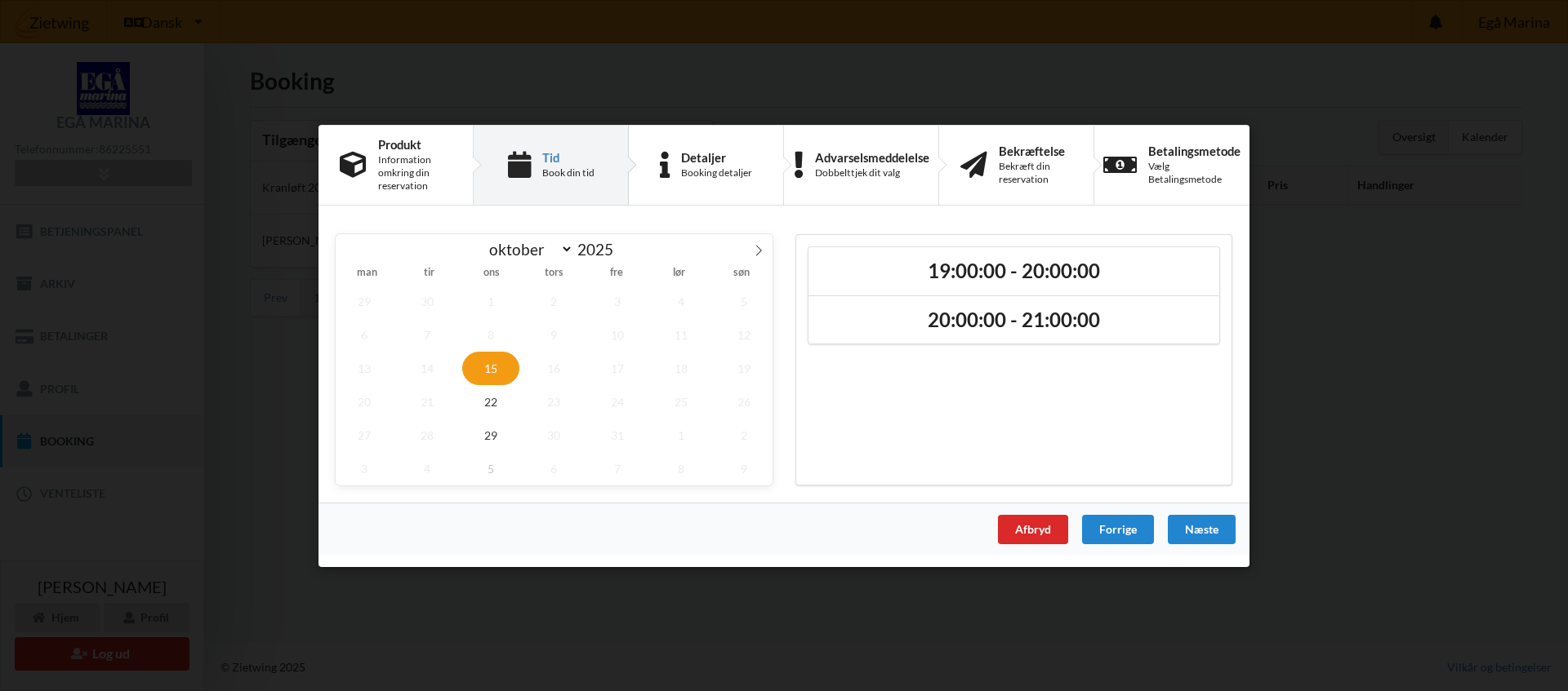
click at [494, 364] on span "15" at bounding box center [490, 368] width 57 height 33
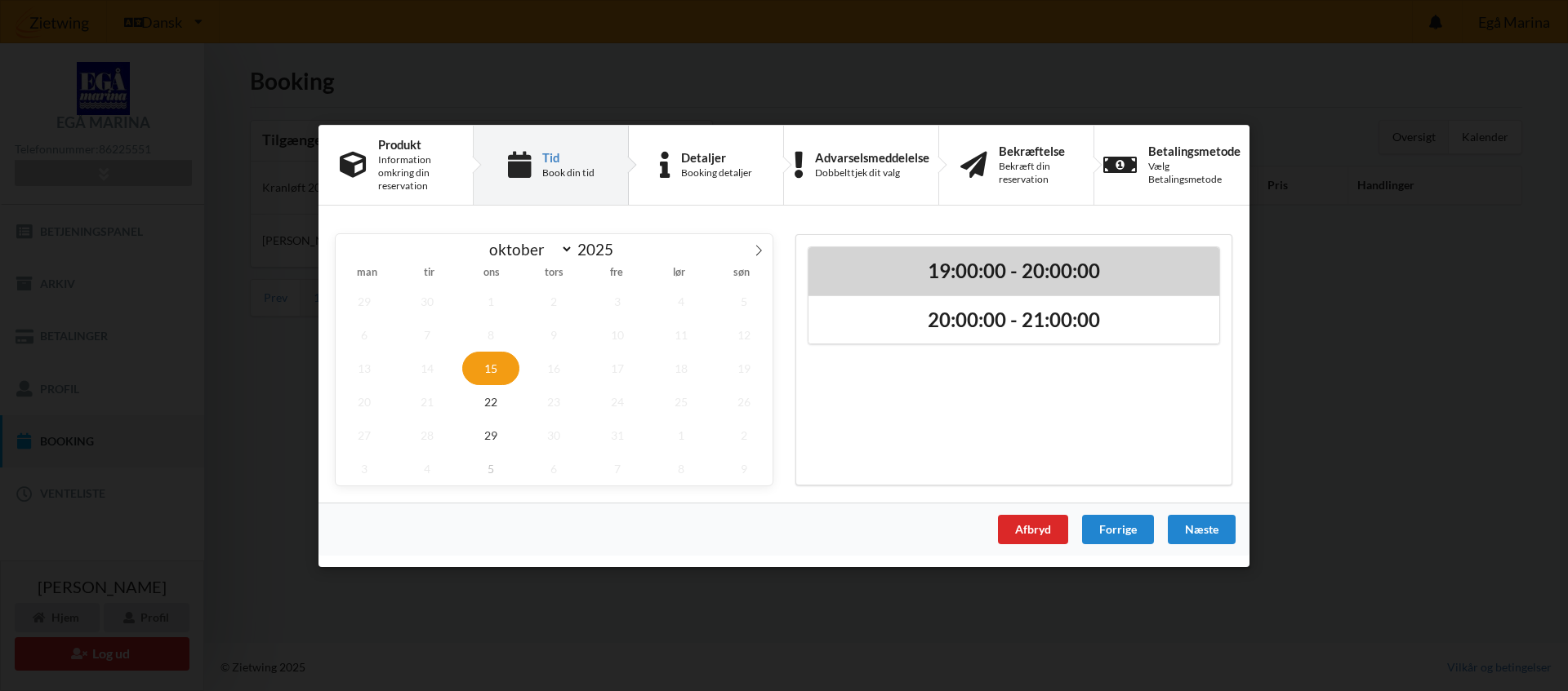
click at [973, 273] on h2 "19:00:00 - 20:00:00" at bounding box center [1014, 271] width 388 height 25
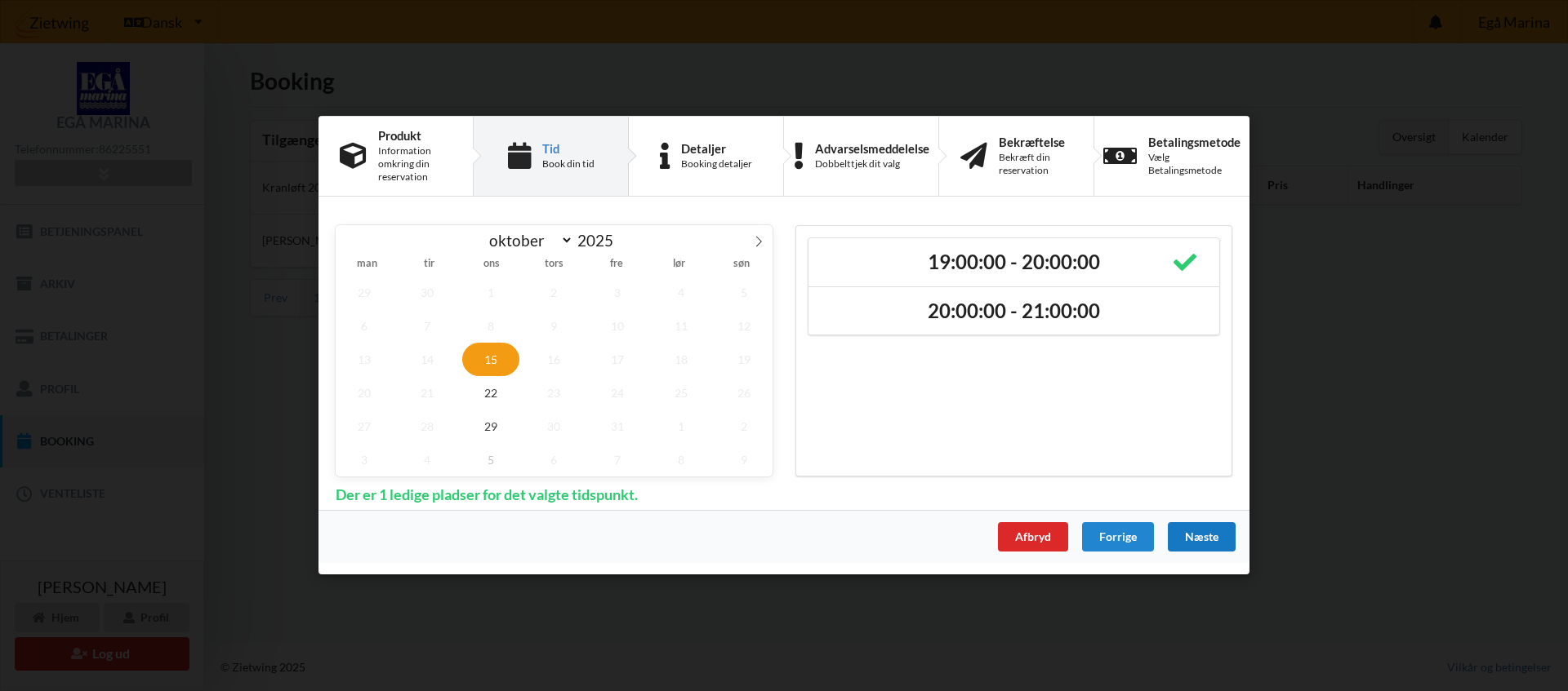
click at [1200, 538] on div "Næste" at bounding box center [1201, 538] width 68 height 29
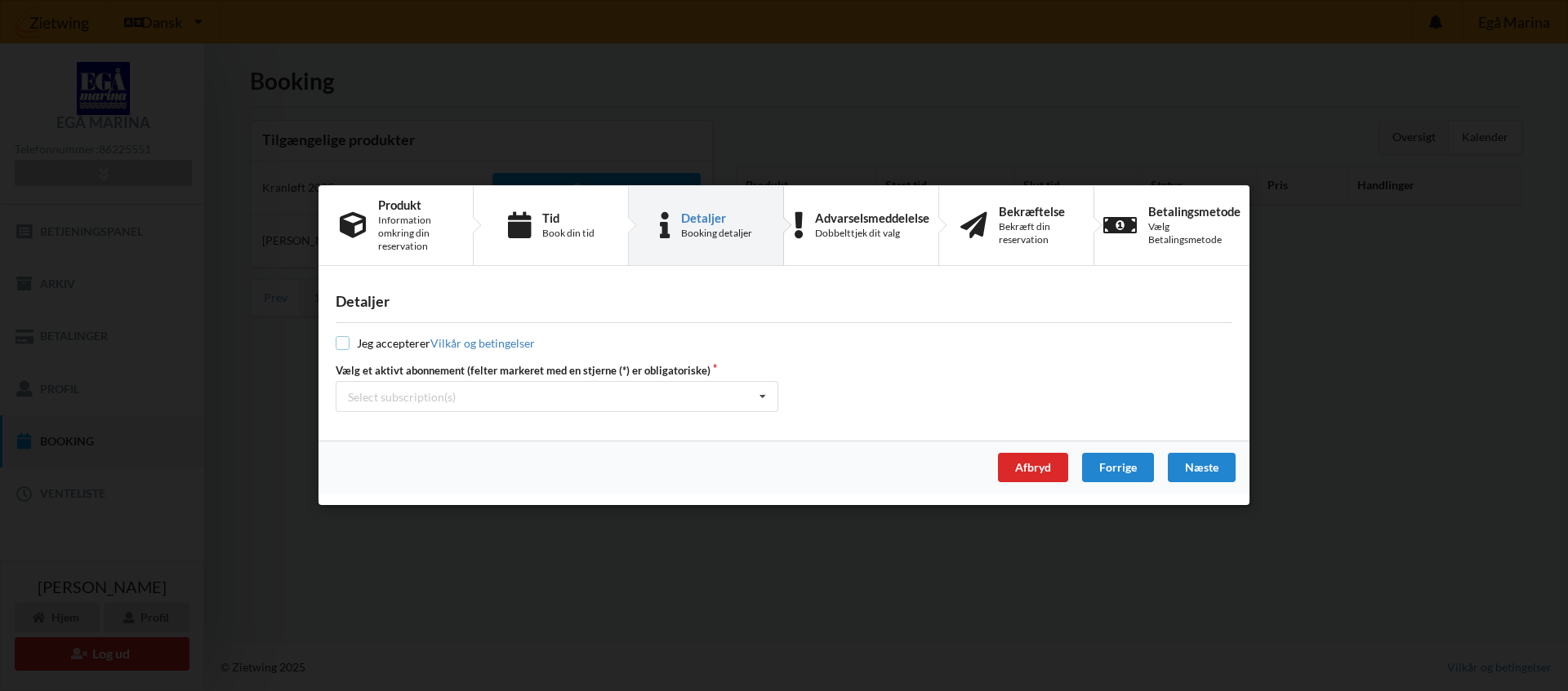
click at [342, 343] on input "checkbox" at bounding box center [342, 344] width 14 height 14
checkbox input "true"
click at [765, 403] on icon at bounding box center [762, 398] width 25 height 30
click at [425, 432] on div "* Vinterbader" at bounding box center [557, 427] width 441 height 30
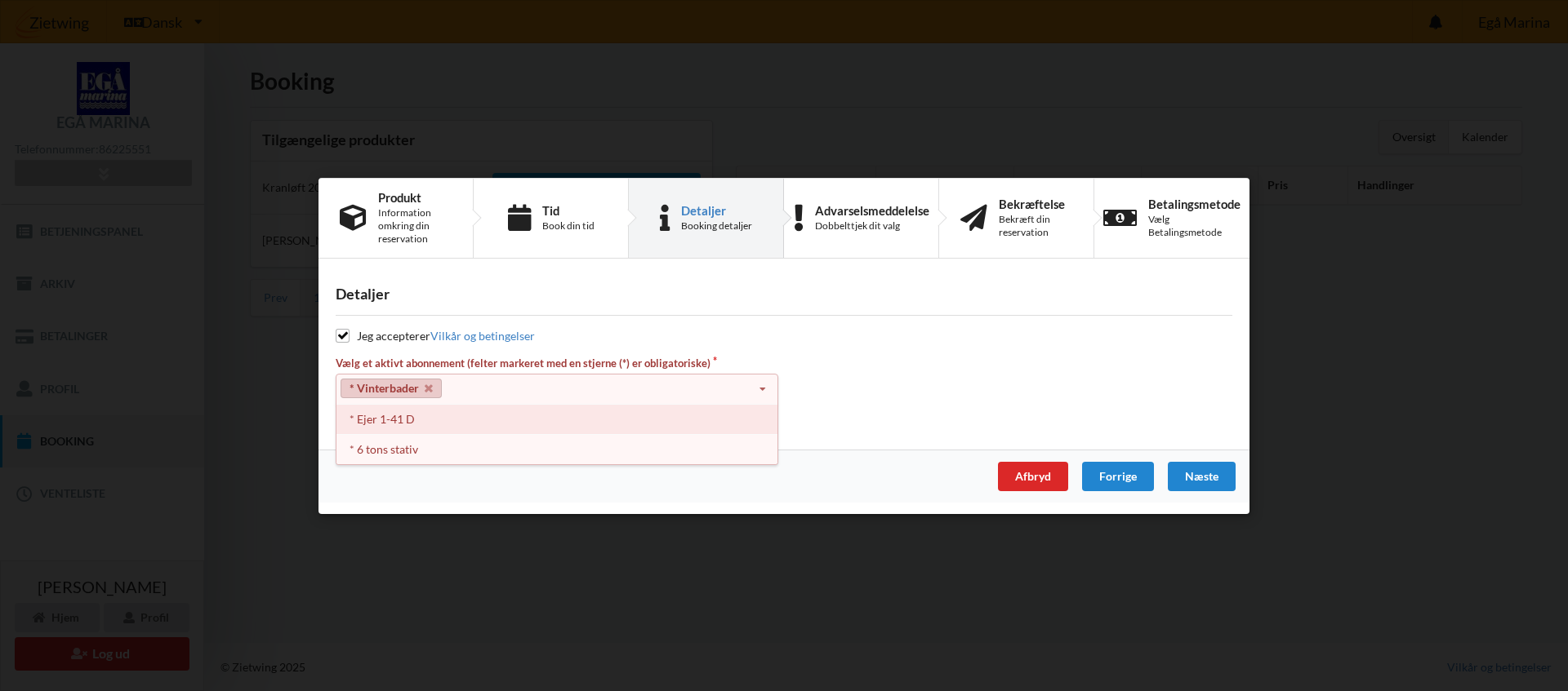
click at [417, 422] on div "* Ejer 1-41 D" at bounding box center [557, 419] width 441 height 30
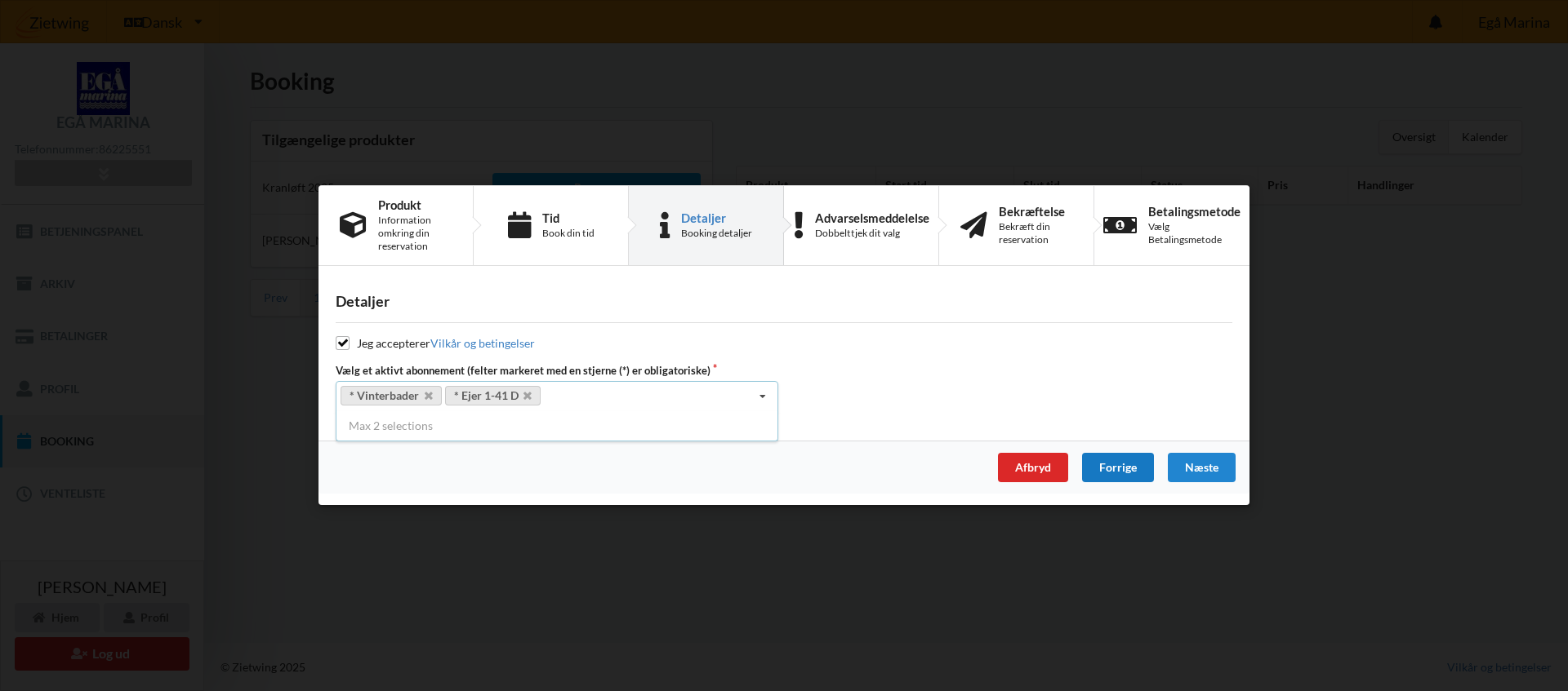
click at [1119, 467] on div "Forrige" at bounding box center [1118, 469] width 72 height 29
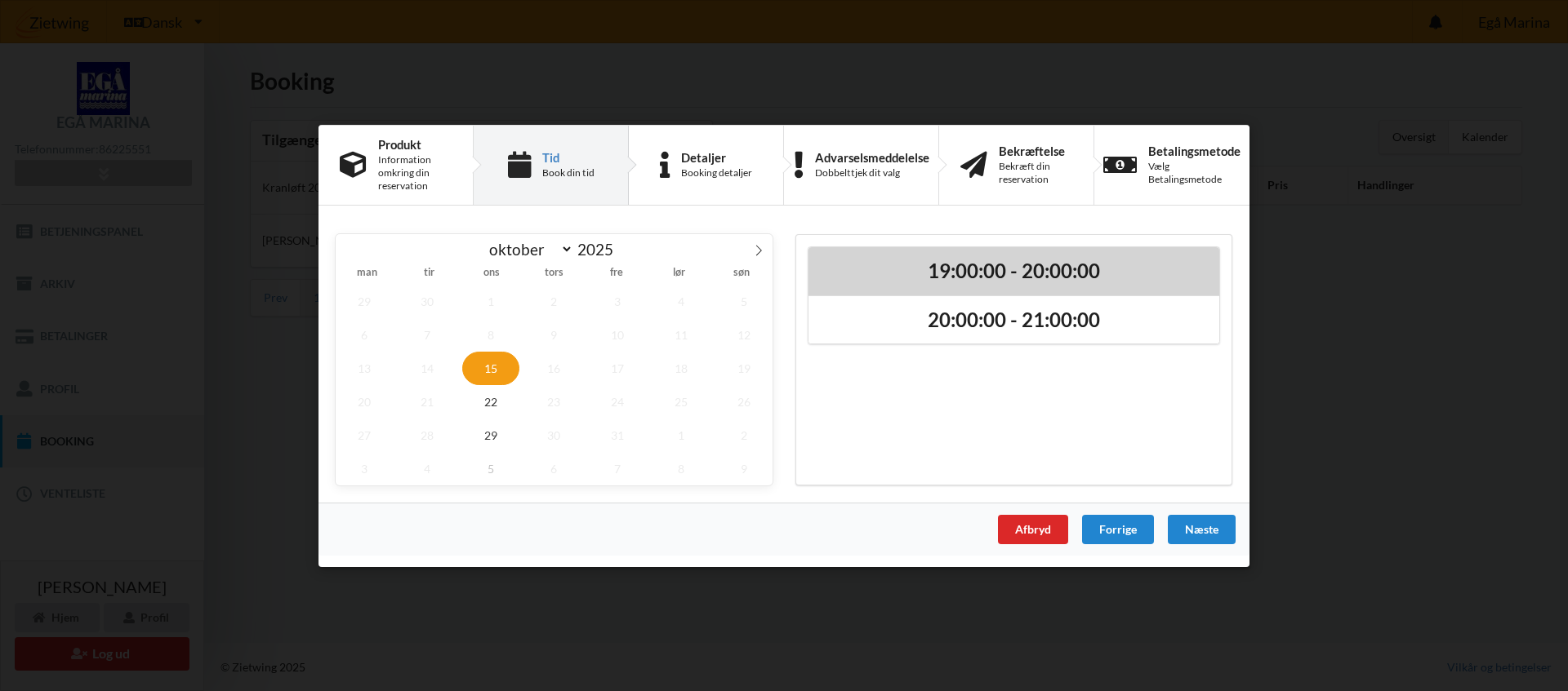
click at [1034, 267] on h2 "19:00:00 - 20:00:00" at bounding box center [1014, 271] width 388 height 25
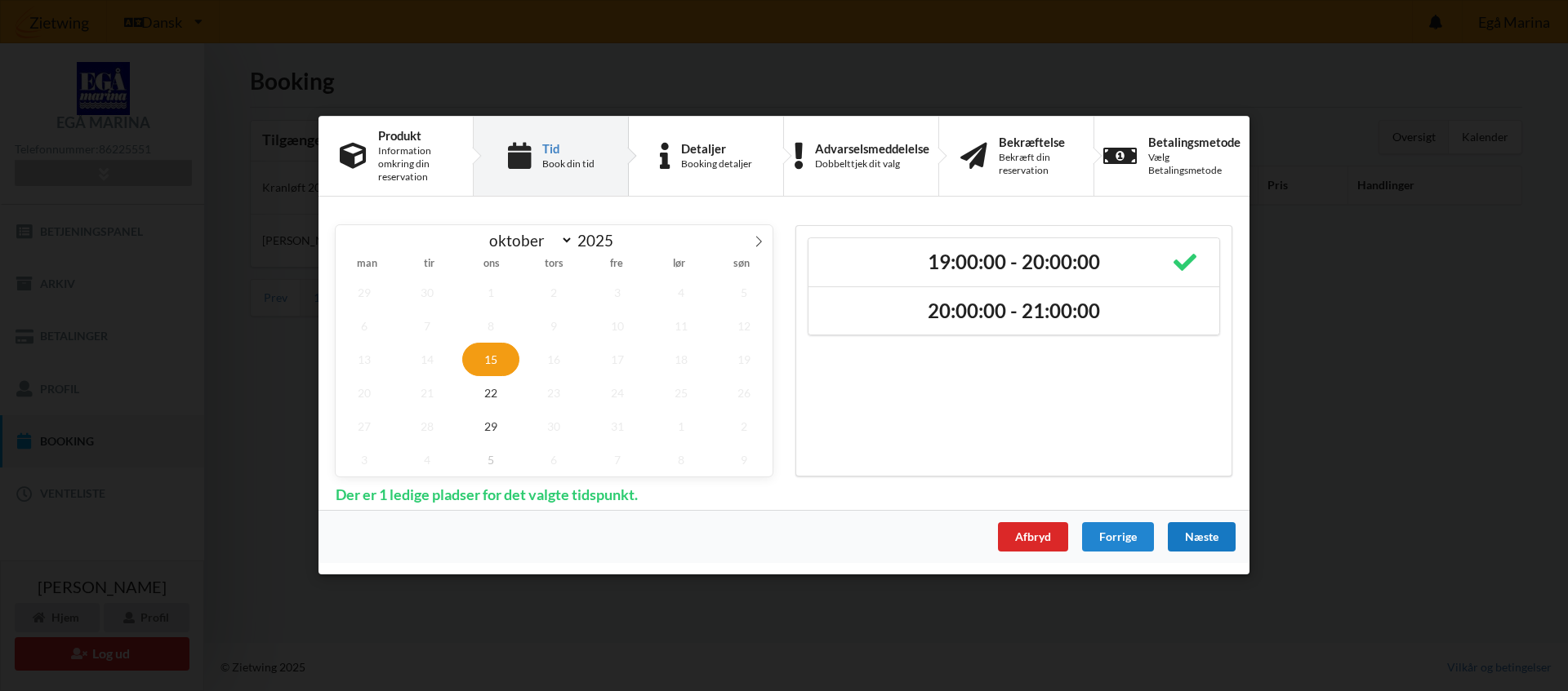
click at [1205, 534] on div "Næste" at bounding box center [1201, 538] width 68 height 29
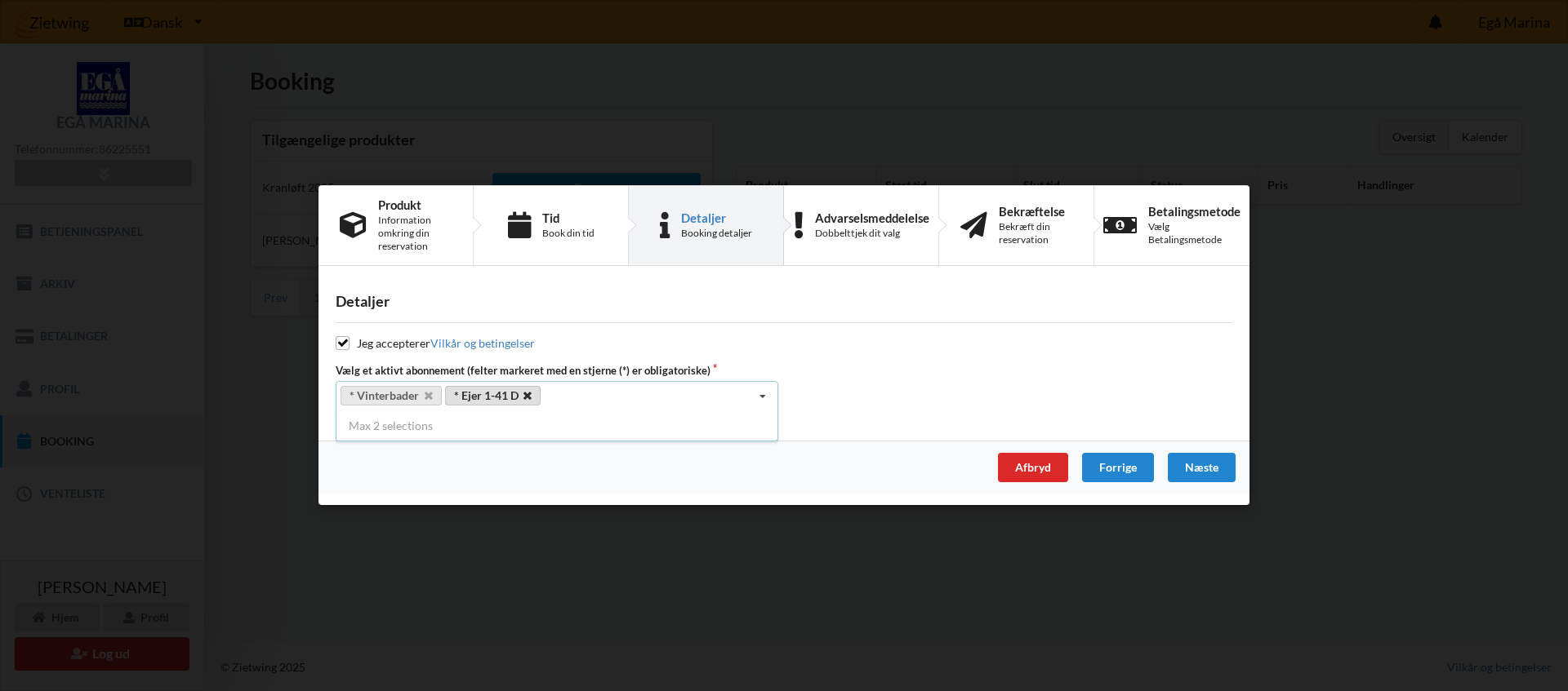
click at [527, 394] on icon at bounding box center [528, 397] width 8 height 11
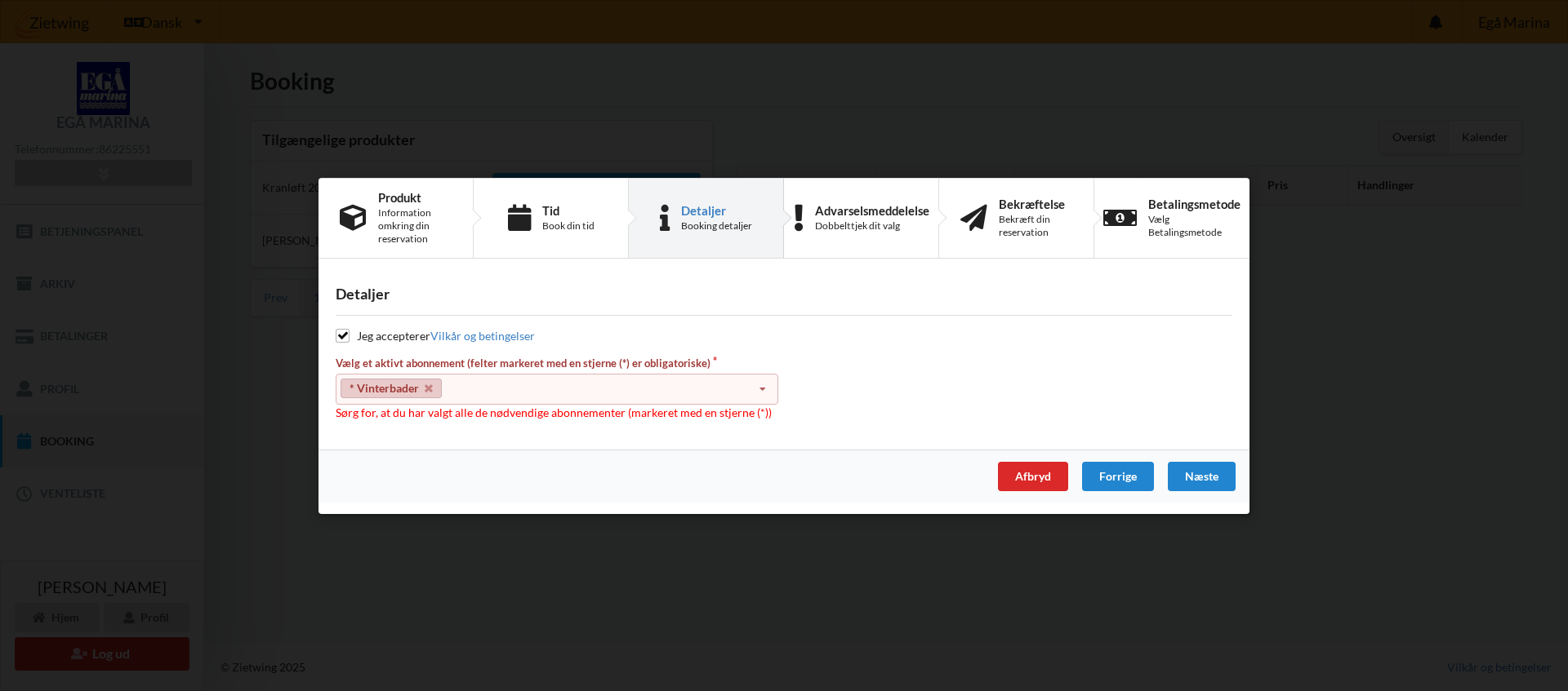
click at [760, 393] on icon at bounding box center [762, 389] width 25 height 30
click at [486, 420] on div "* Ejer 1-41 D" at bounding box center [557, 419] width 441 height 30
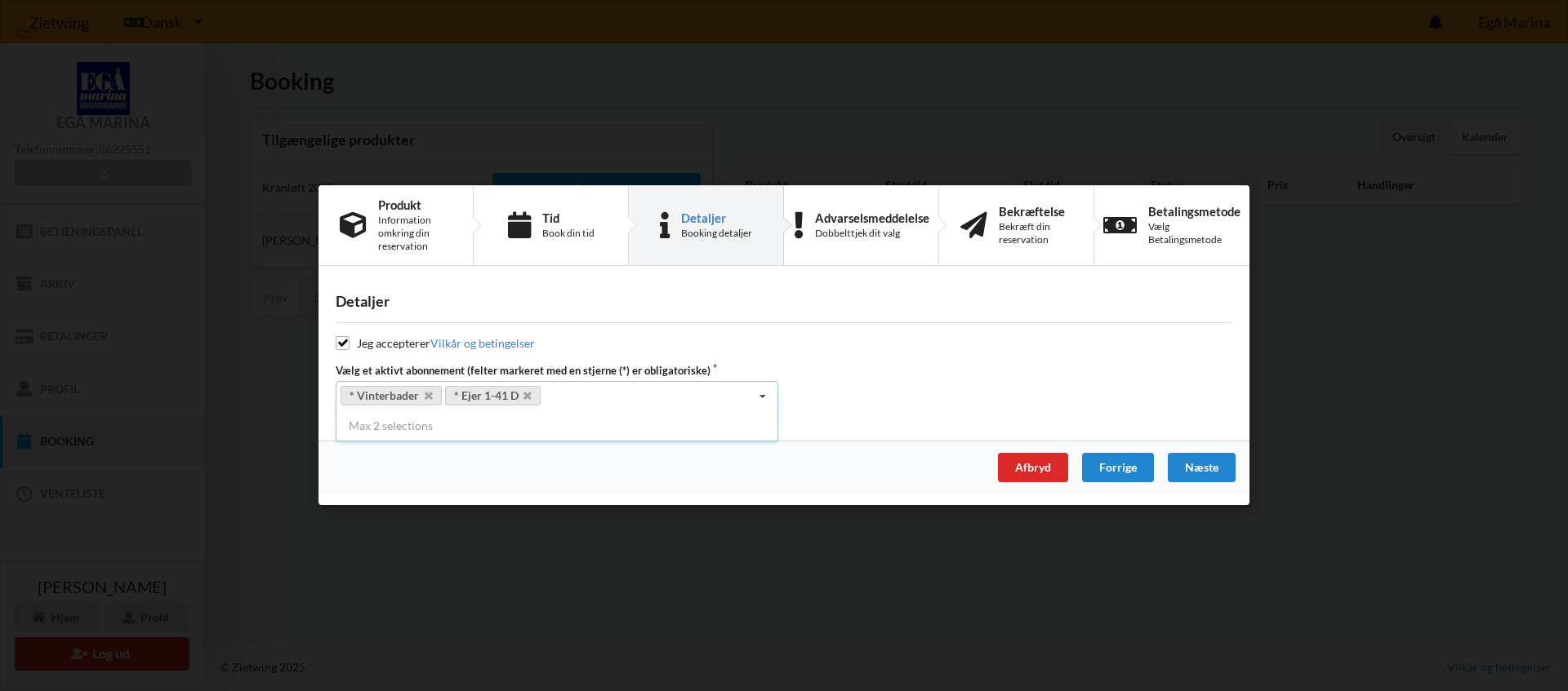
click at [766, 398] on icon at bounding box center [762, 398] width 25 height 30
click at [765, 403] on icon at bounding box center [762, 398] width 25 height 30
click at [1197, 468] on div "Næste" at bounding box center [1201, 469] width 68 height 29
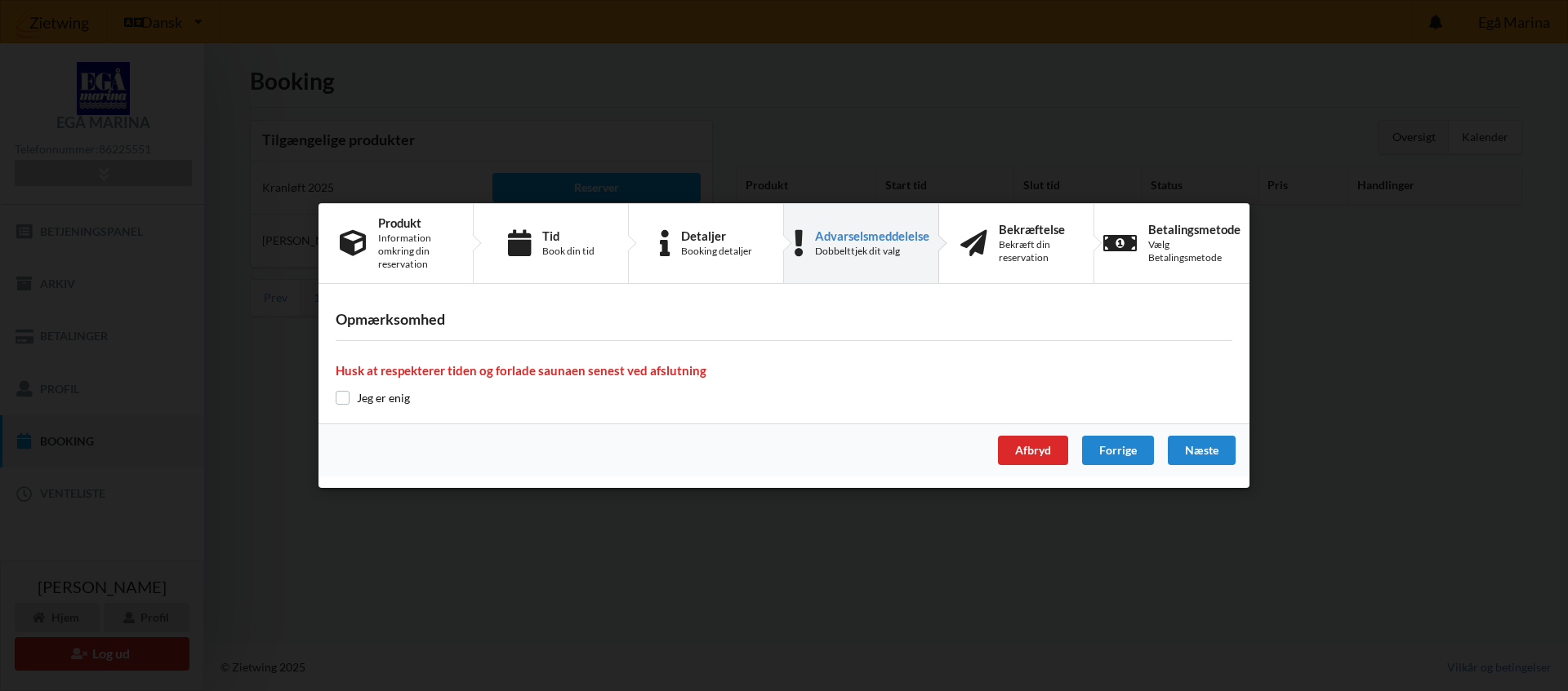
click at [341, 402] on input "checkbox" at bounding box center [342, 398] width 14 height 14
checkbox input "true"
click at [1206, 455] on div "Næste" at bounding box center [1201, 451] width 68 height 29
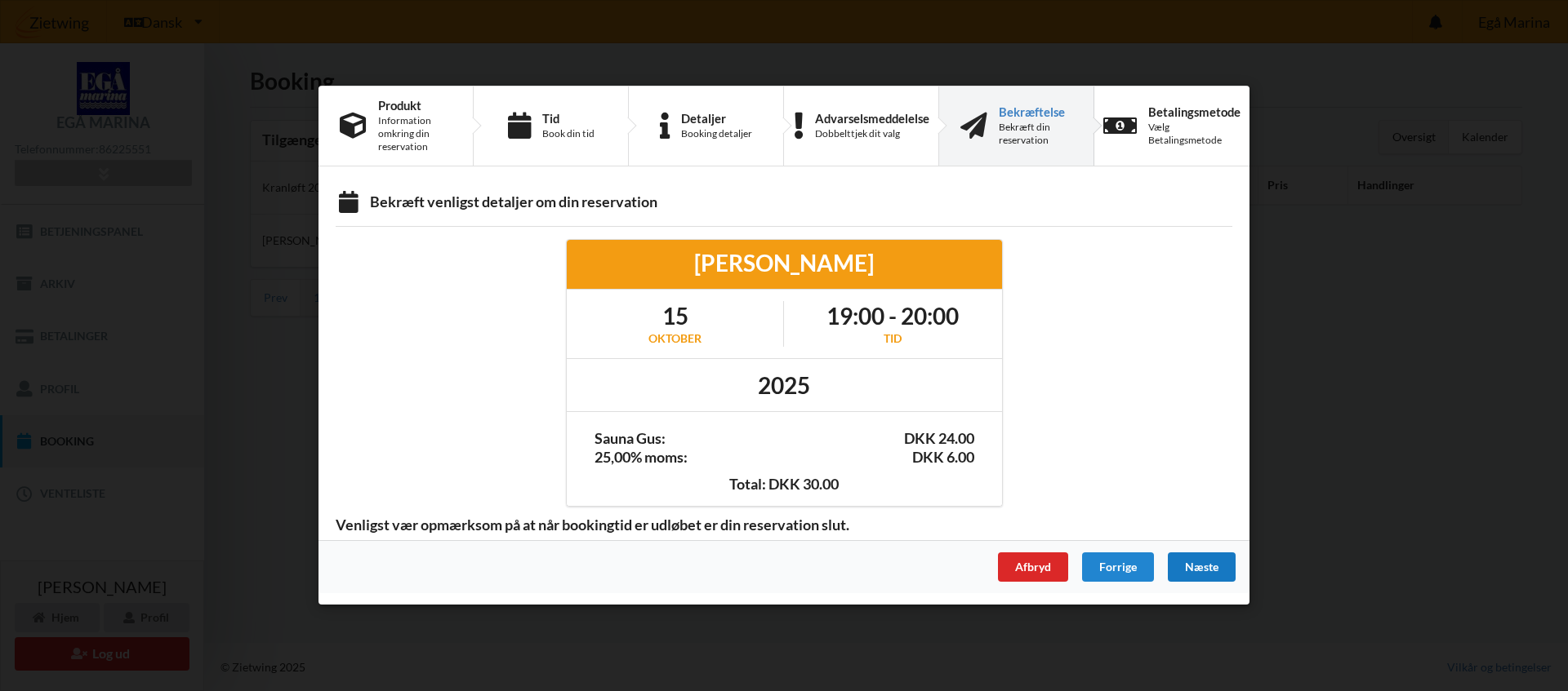
click at [1208, 571] on div "Næste" at bounding box center [1201, 568] width 68 height 29
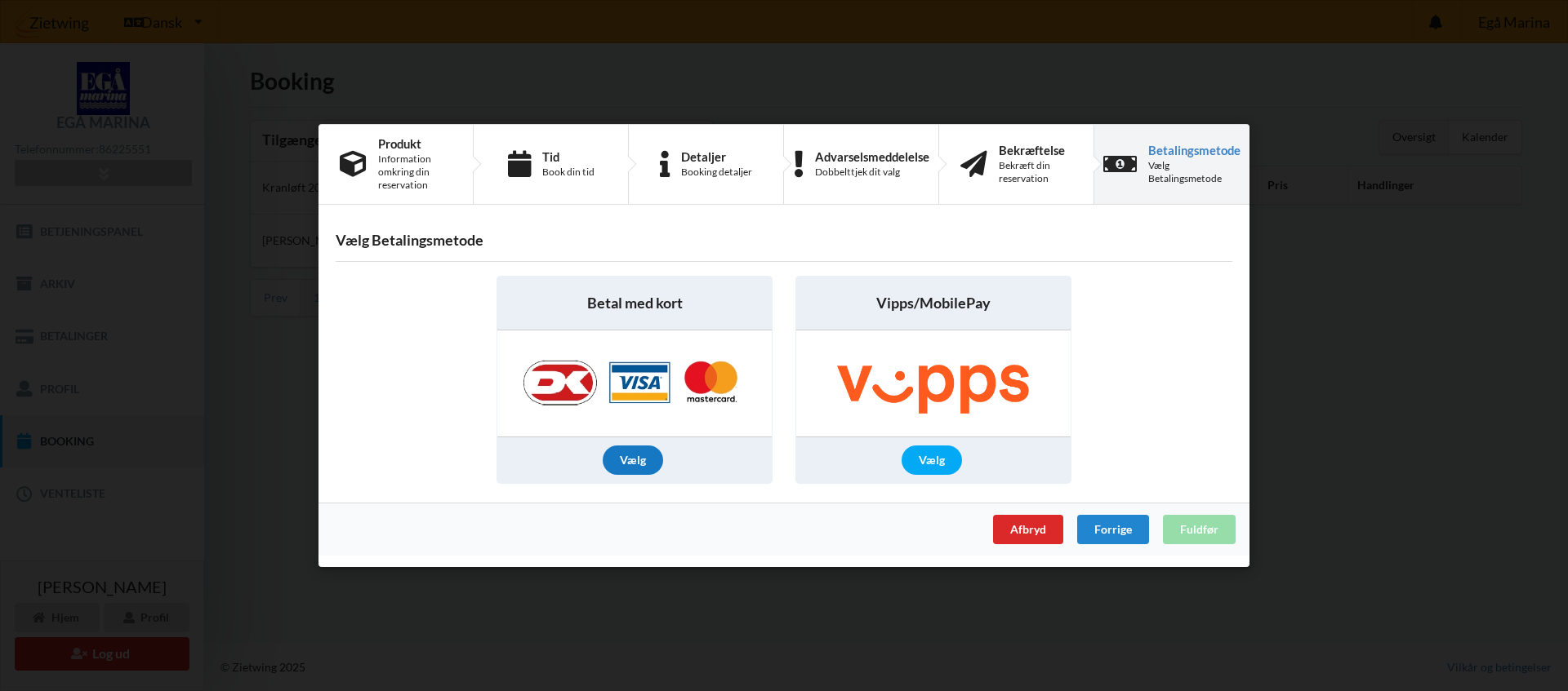
click at [634, 467] on div "Vælg" at bounding box center [633, 461] width 61 height 29
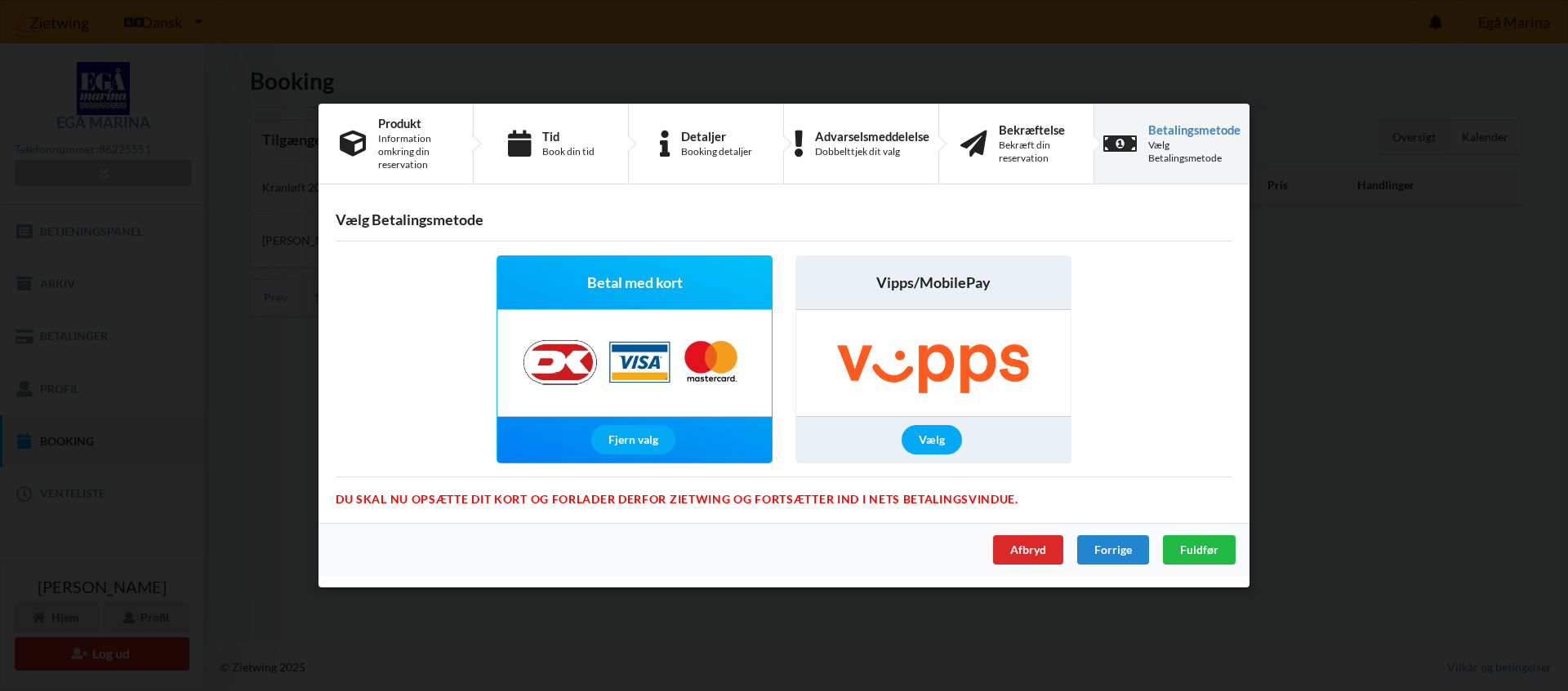
click at [1190, 551] on span "Fuldfør" at bounding box center [1199, 550] width 38 height 14
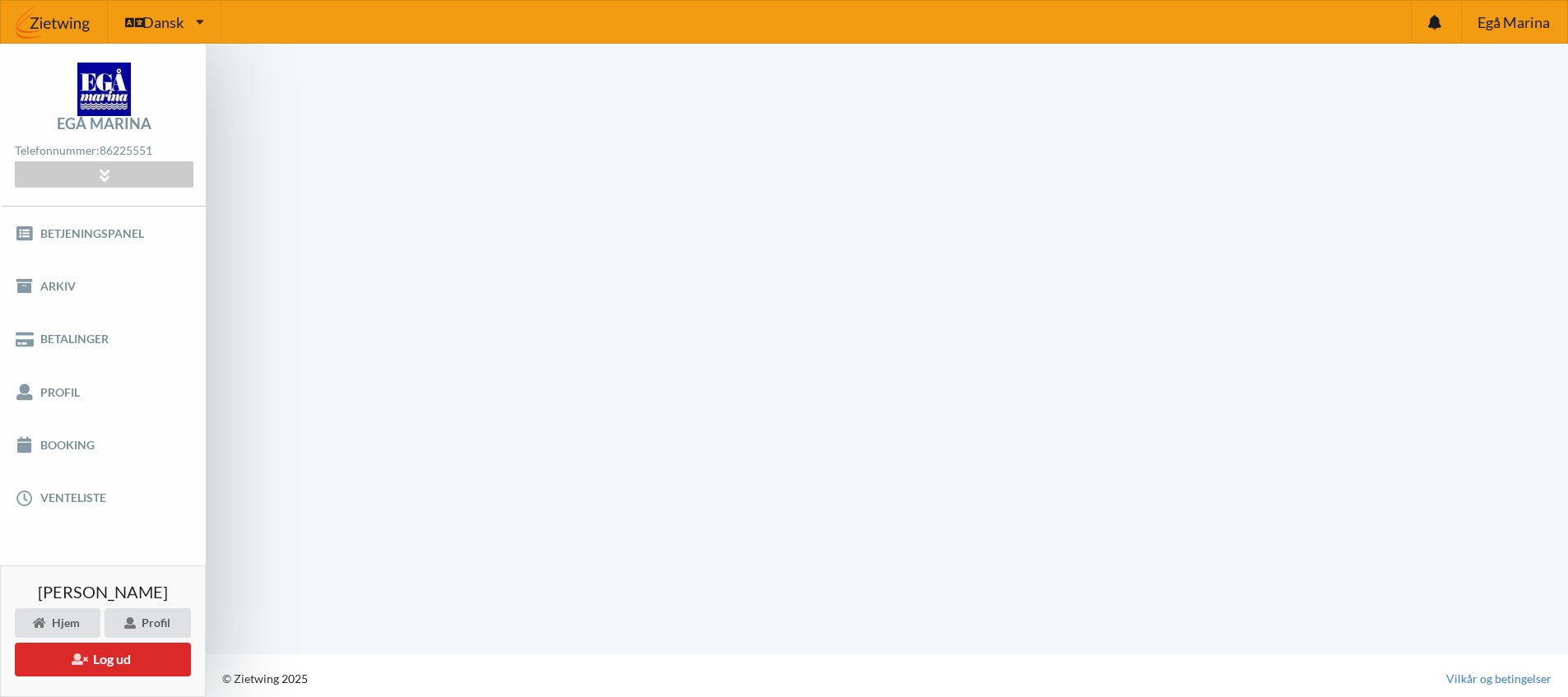
scroll to position [6, 0]
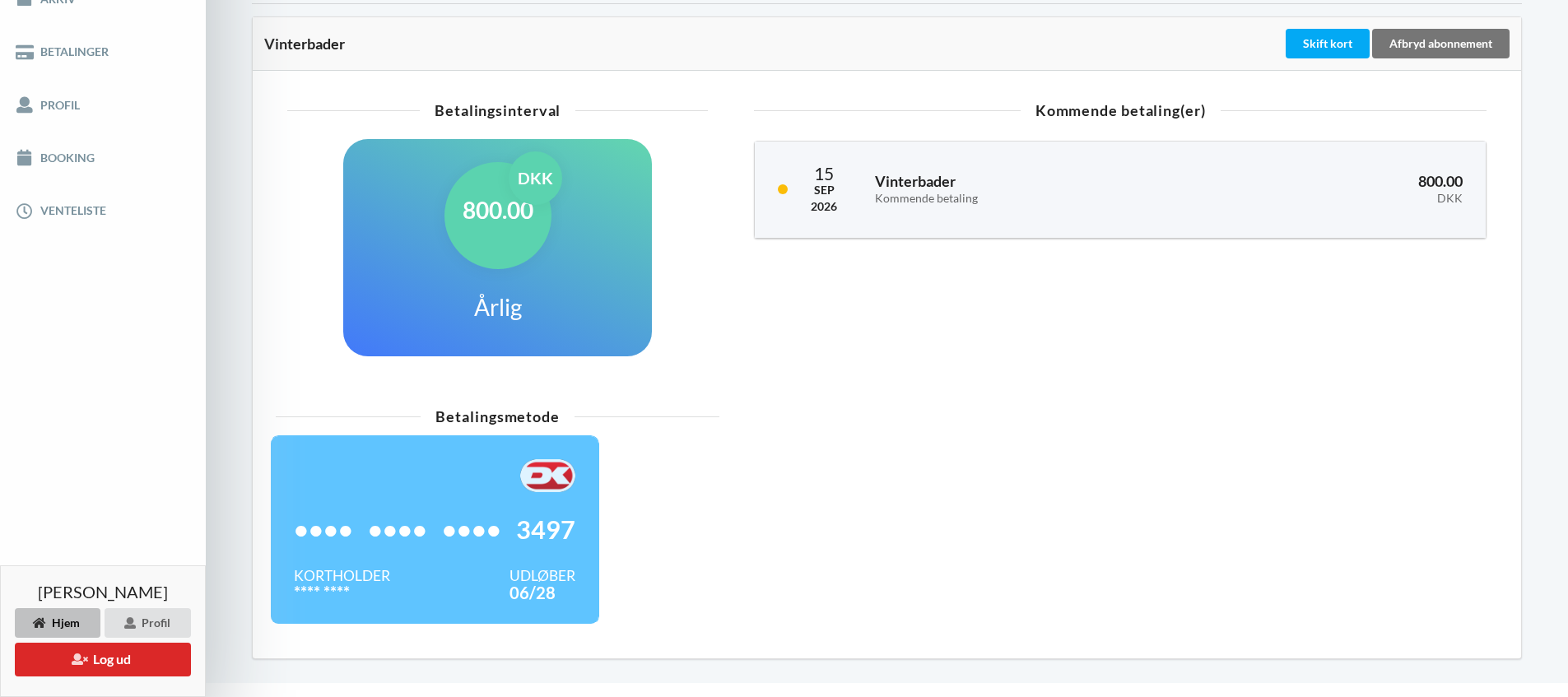
scroll to position [322, 0]
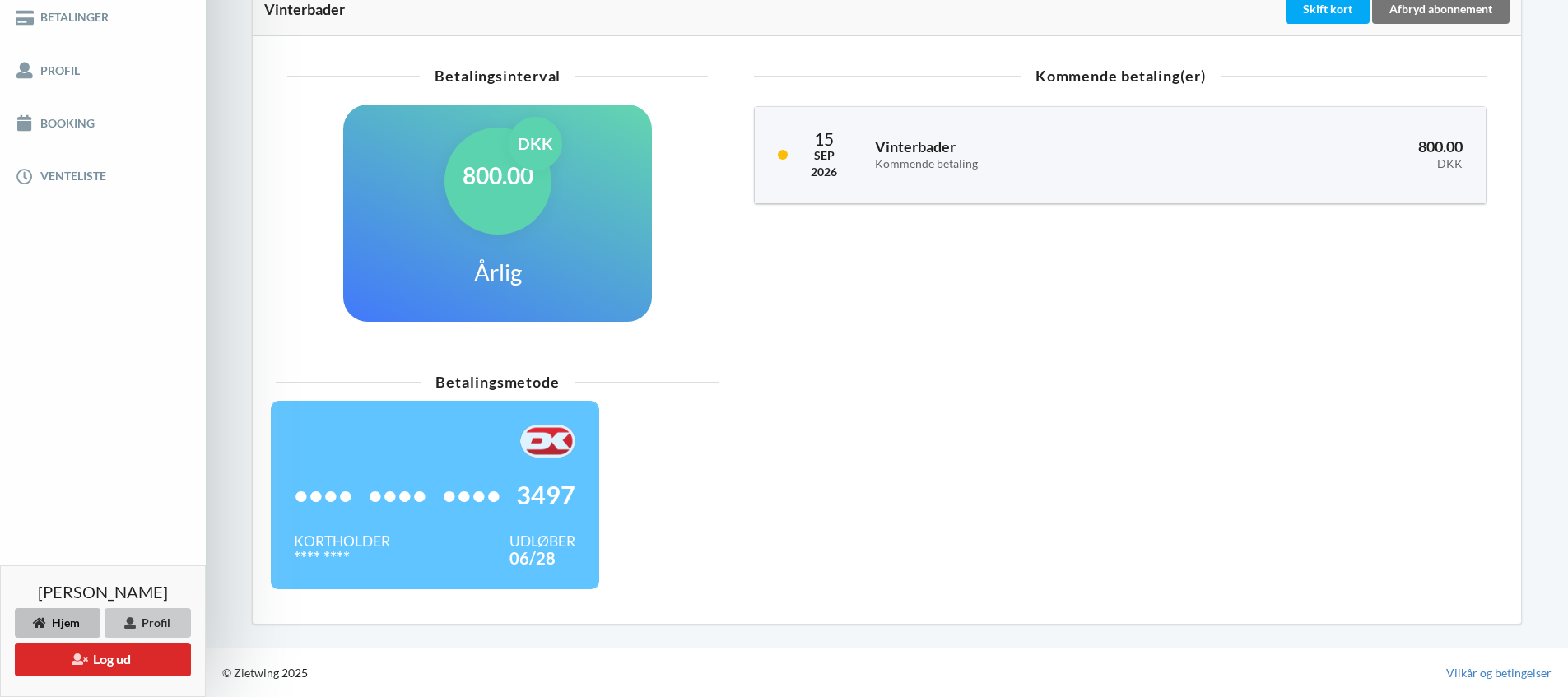
click at [148, 630] on div "Profil" at bounding box center [147, 624] width 86 height 30
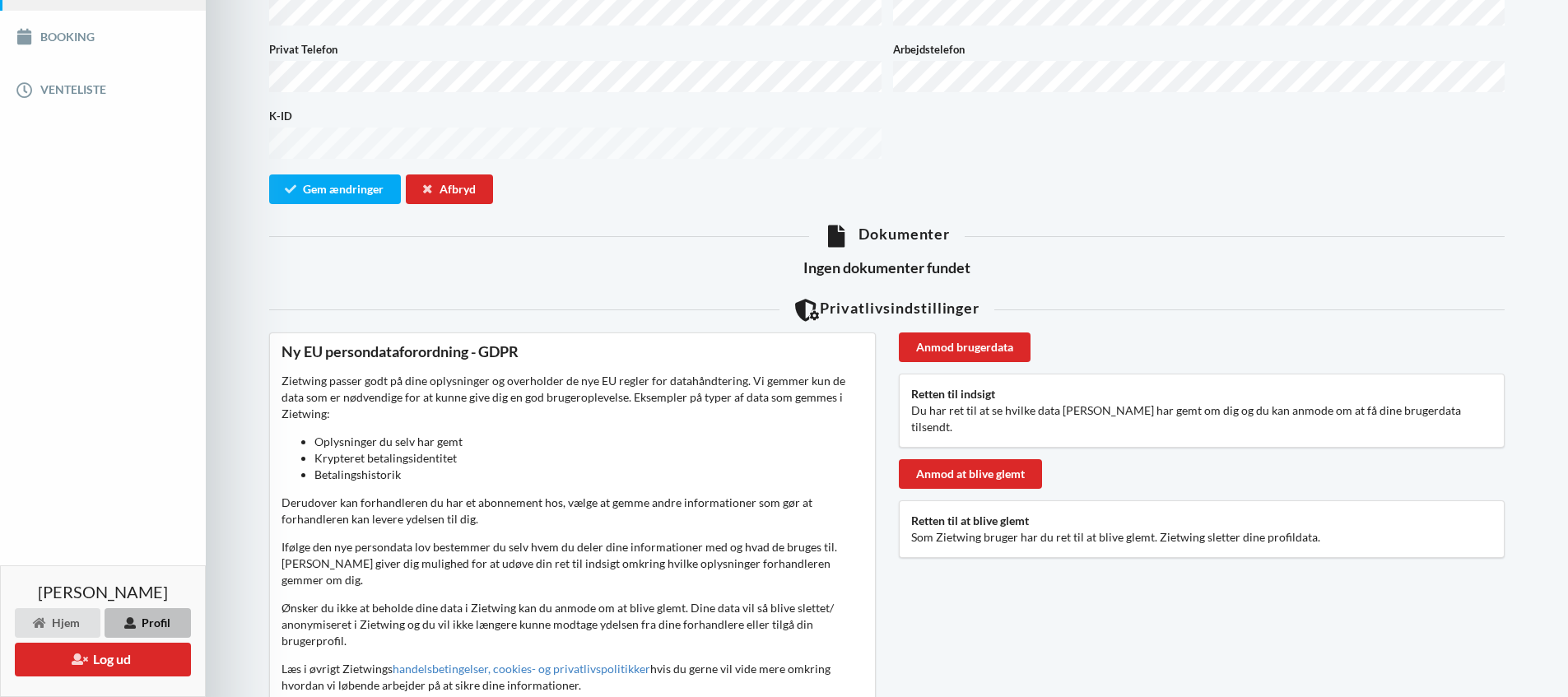
scroll to position [446, 0]
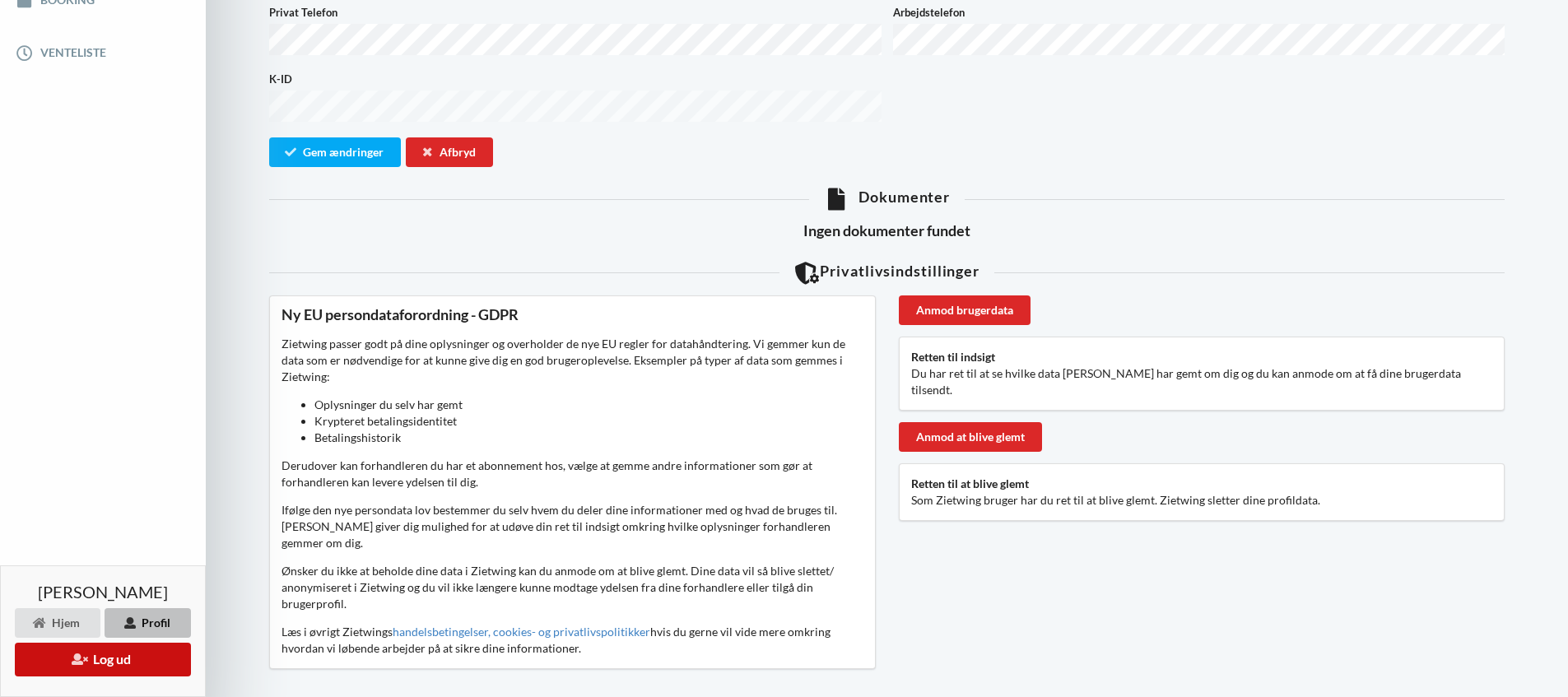
click at [63, 662] on button "Log ud" at bounding box center [103, 660] width 176 height 34
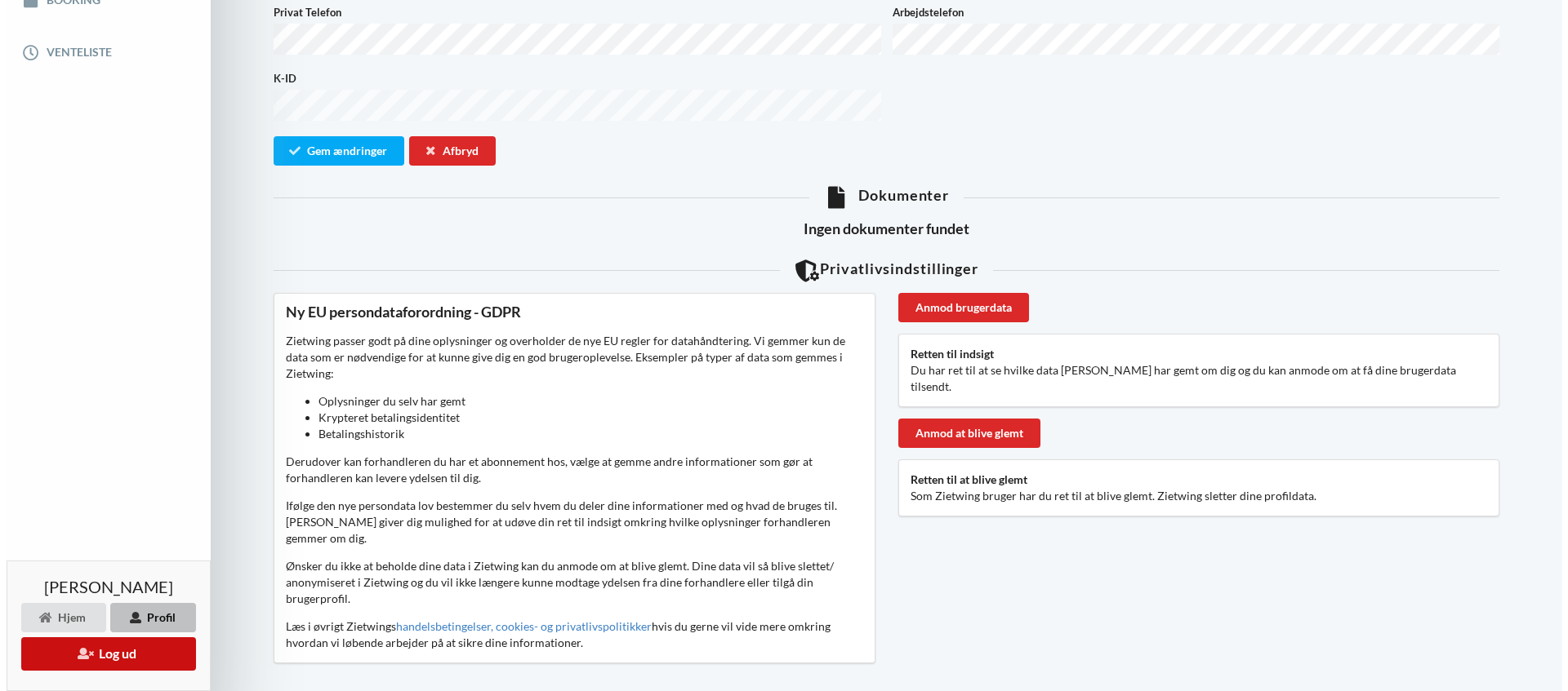
scroll to position [425, 0]
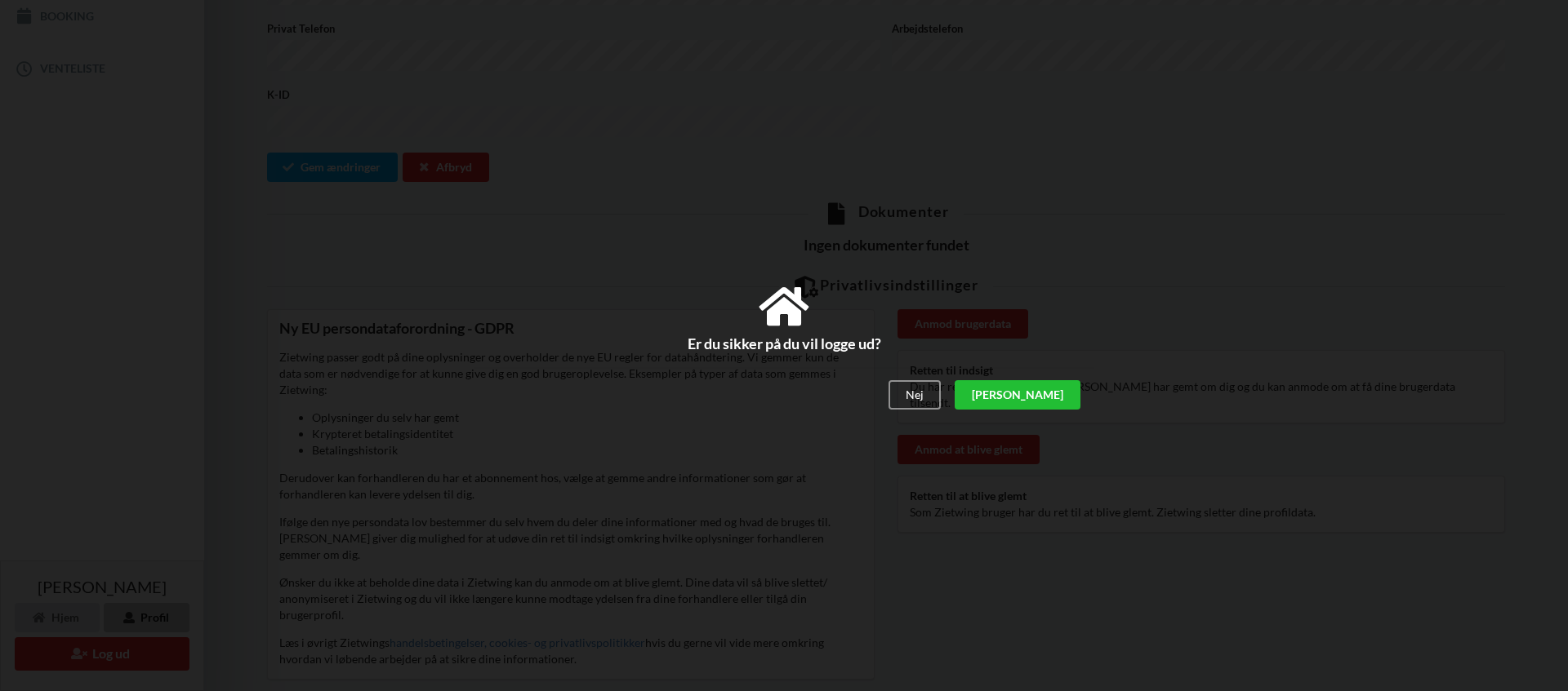
click at [1048, 393] on div "[PERSON_NAME]" at bounding box center [1018, 395] width 126 height 29
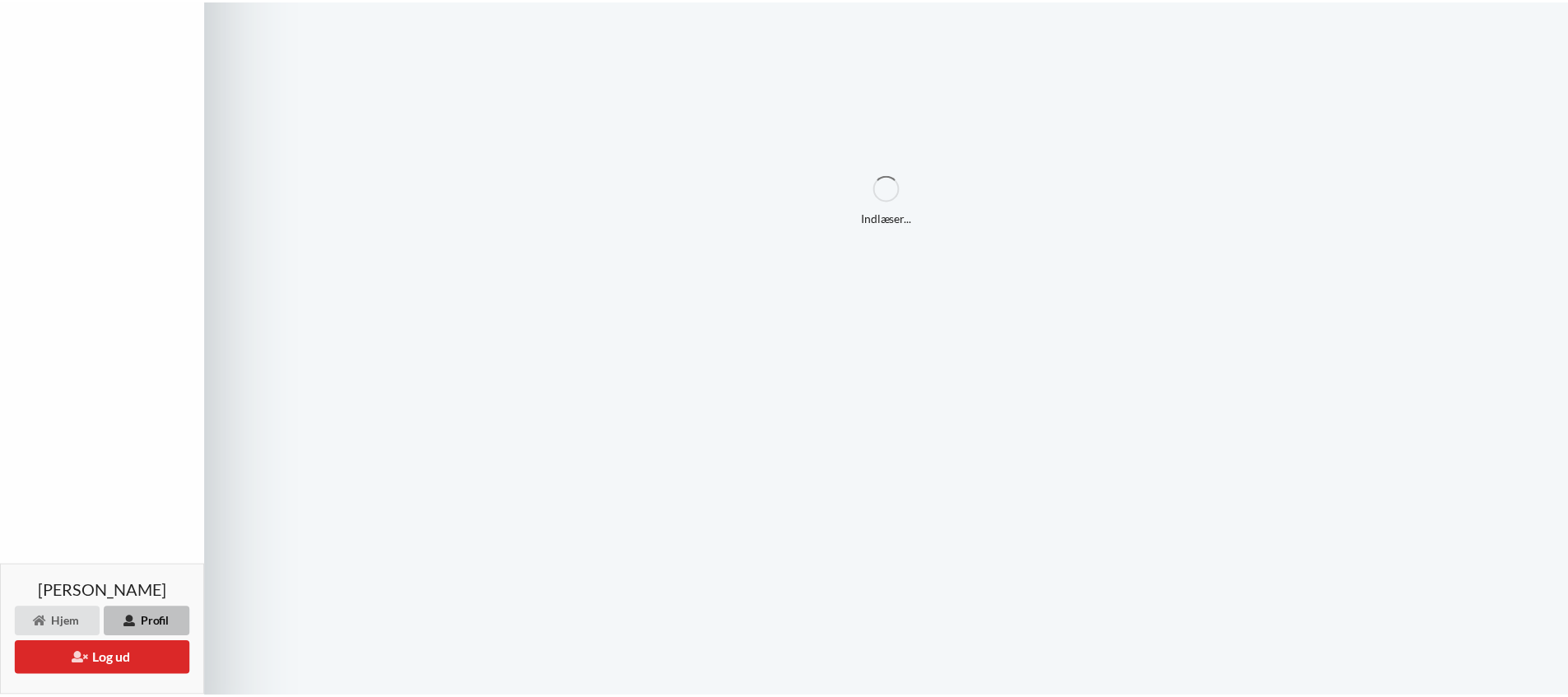
scroll to position [266, 0]
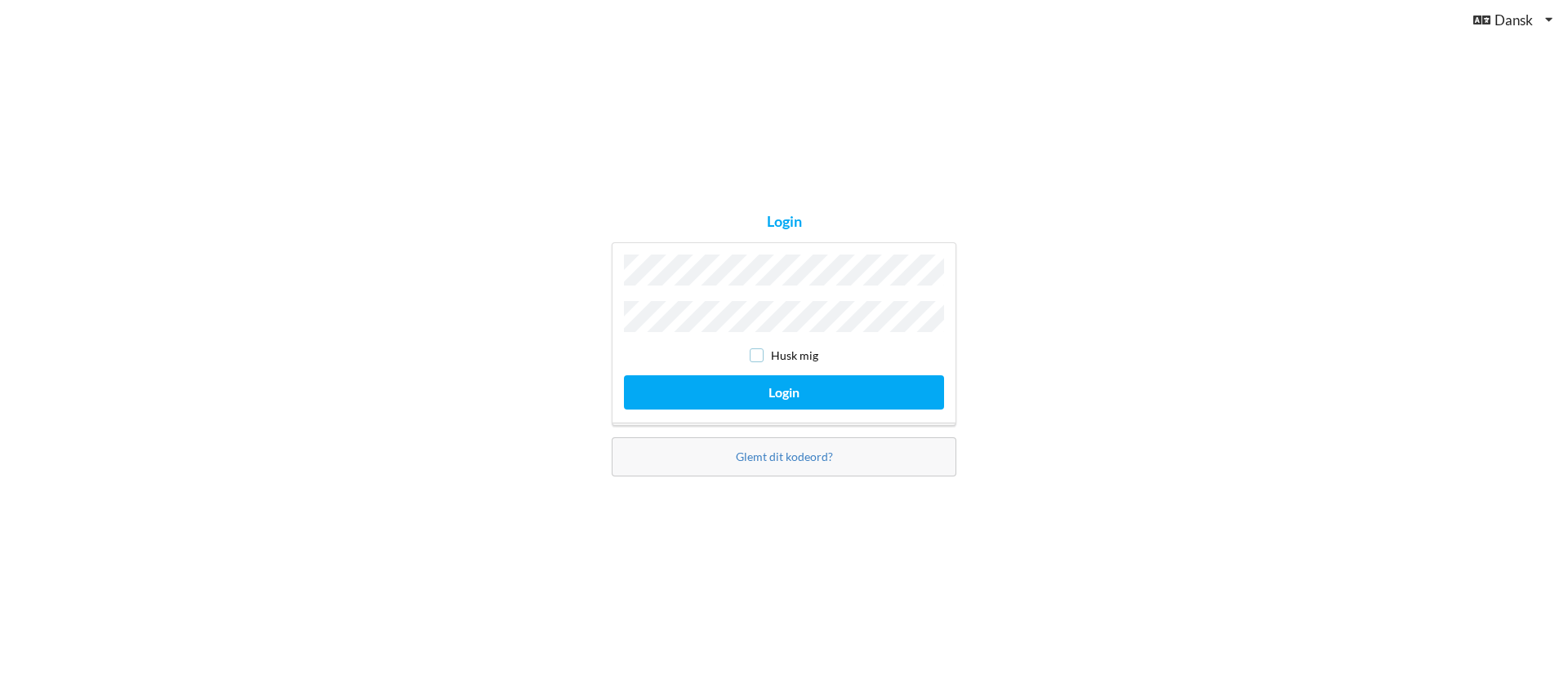
click at [756, 350] on input "checkbox" at bounding box center [757, 356] width 14 height 14
checkbox input "true"
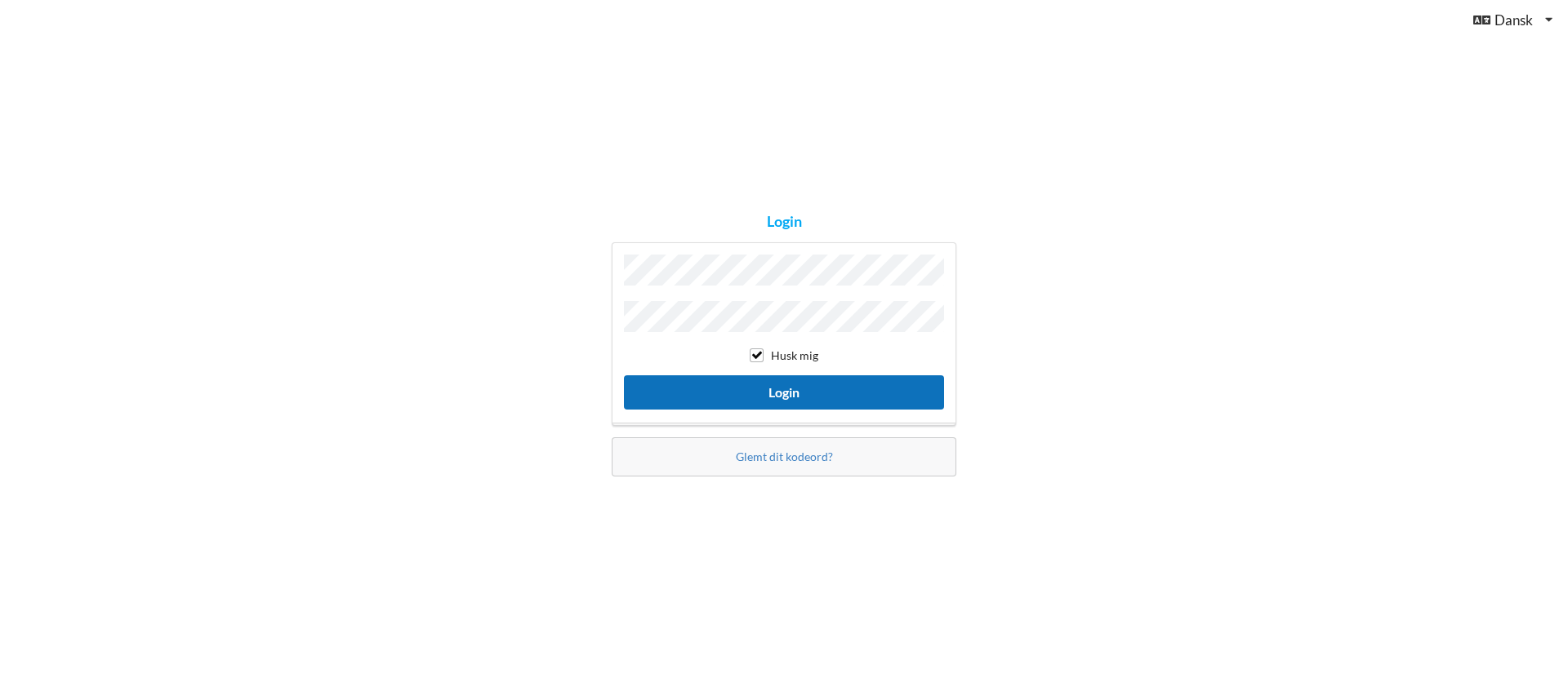
click at [792, 395] on button "Login" at bounding box center [784, 392] width 320 height 33
